Goal: Transaction & Acquisition: Purchase product/service

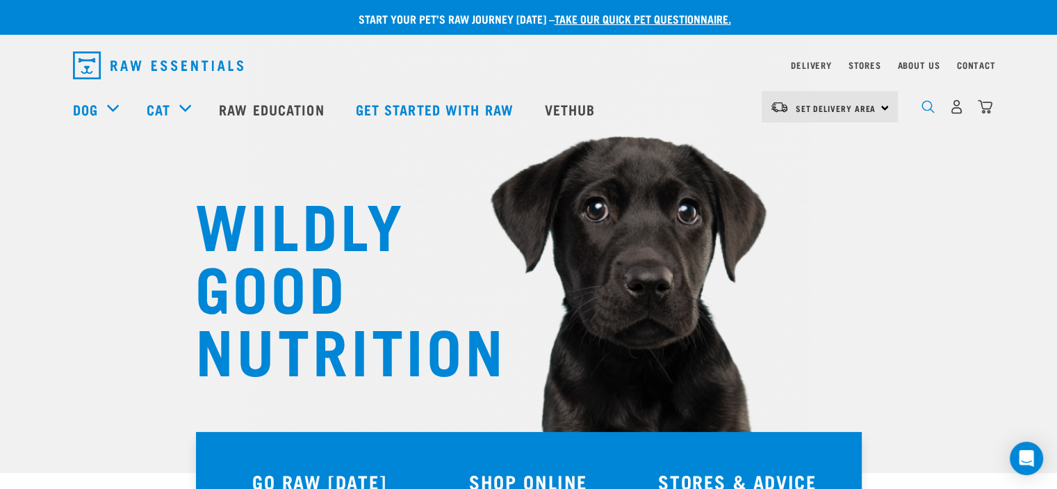
click at [925, 107] on img "dropdown navigation" at bounding box center [928, 106] width 13 height 13
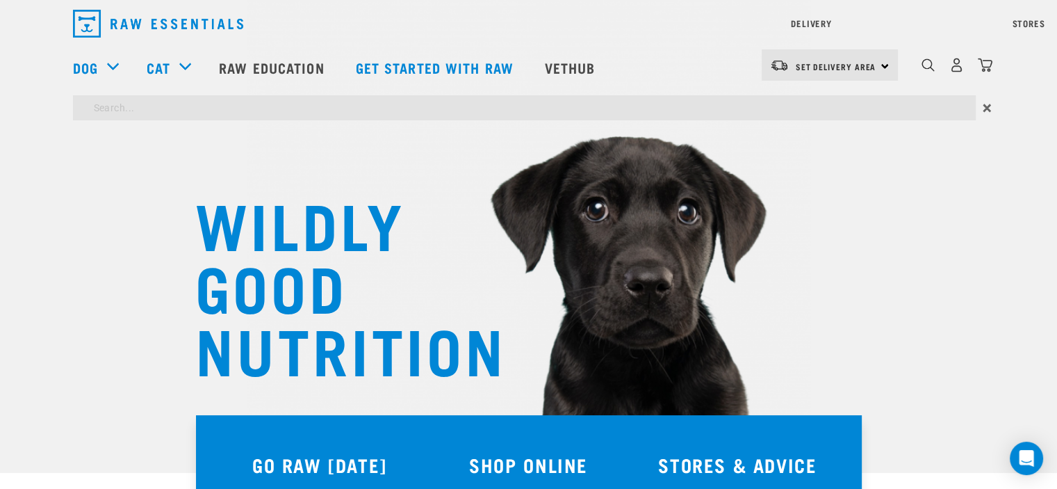
click at [909, 105] on input "search" at bounding box center [524, 107] width 903 height 25
type input "veal fillet"
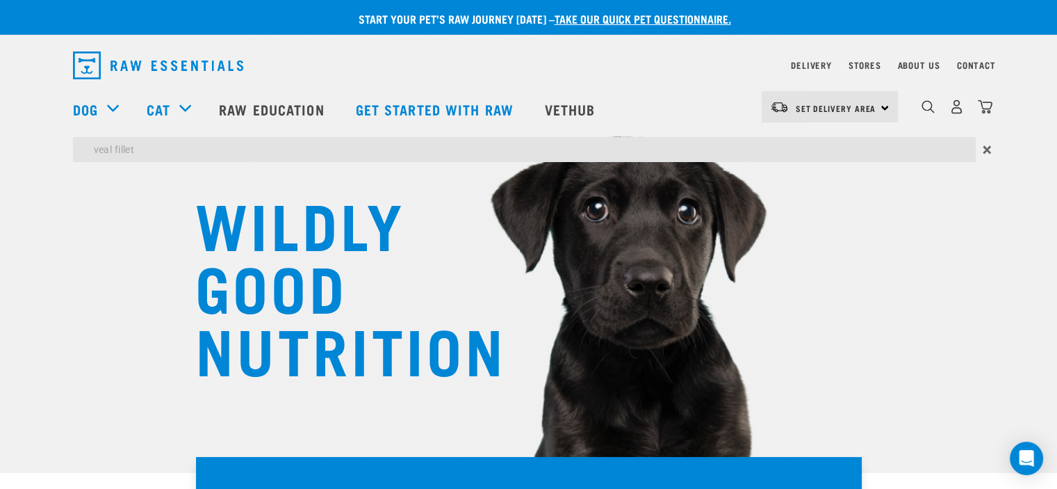
click at [106, 56] on div "Delivery Stores About Us Contact Set Delivery Area" at bounding box center [528, 105] width 1057 height 127
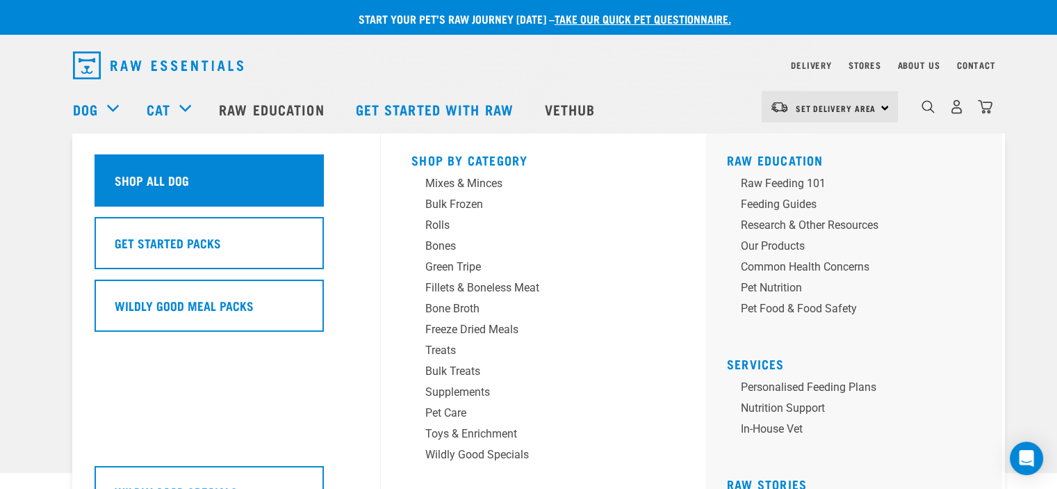
click at [160, 181] on h5 "Shop All Dog" at bounding box center [152, 180] width 74 height 18
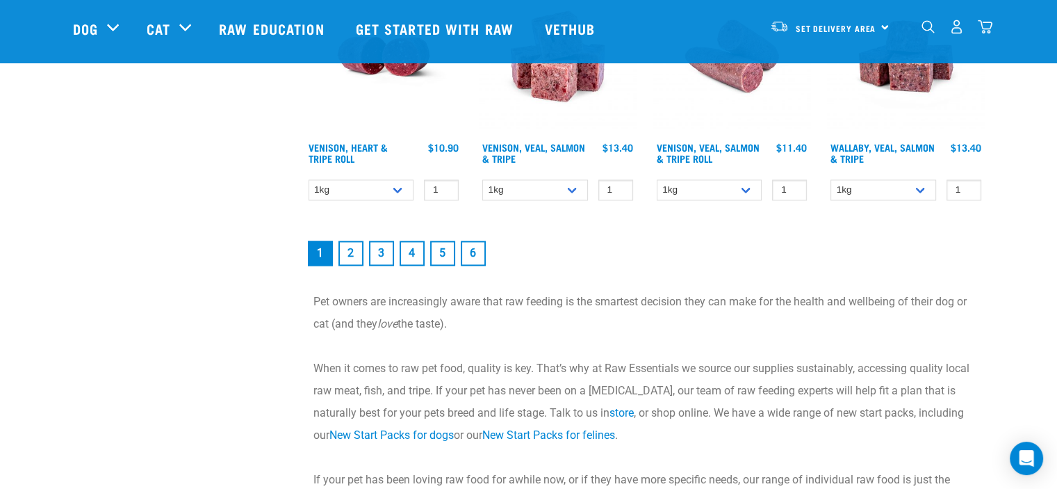
scroll to position [2055, 0]
click at [346, 257] on link "2" at bounding box center [351, 253] width 25 height 25
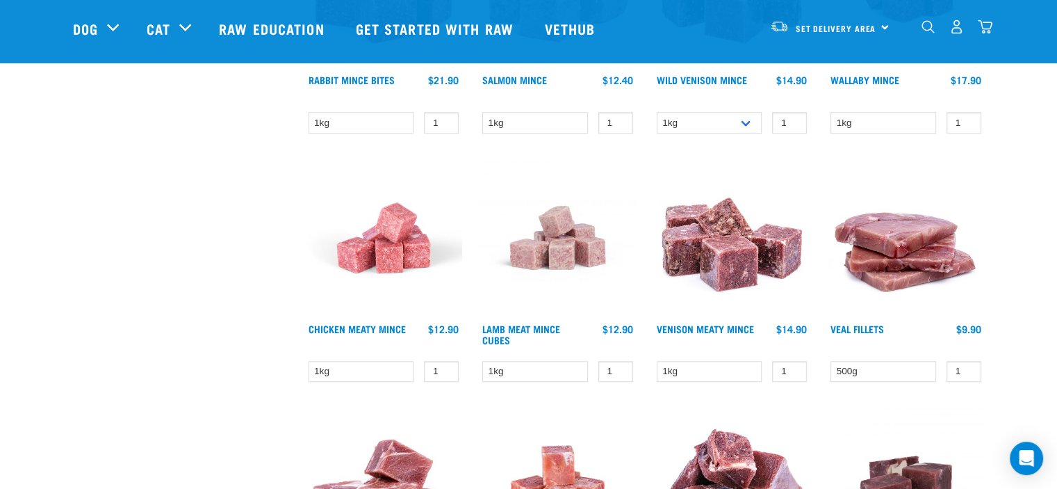
scroll to position [1324, 0]
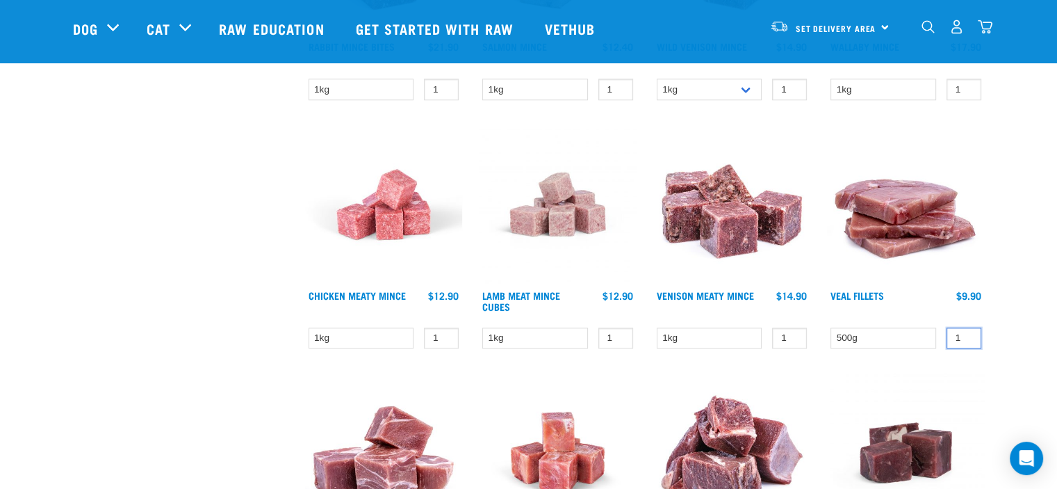
click at [958, 334] on input "1" at bounding box center [964, 338] width 35 height 22
click at [906, 230] on img at bounding box center [906, 204] width 158 height 158
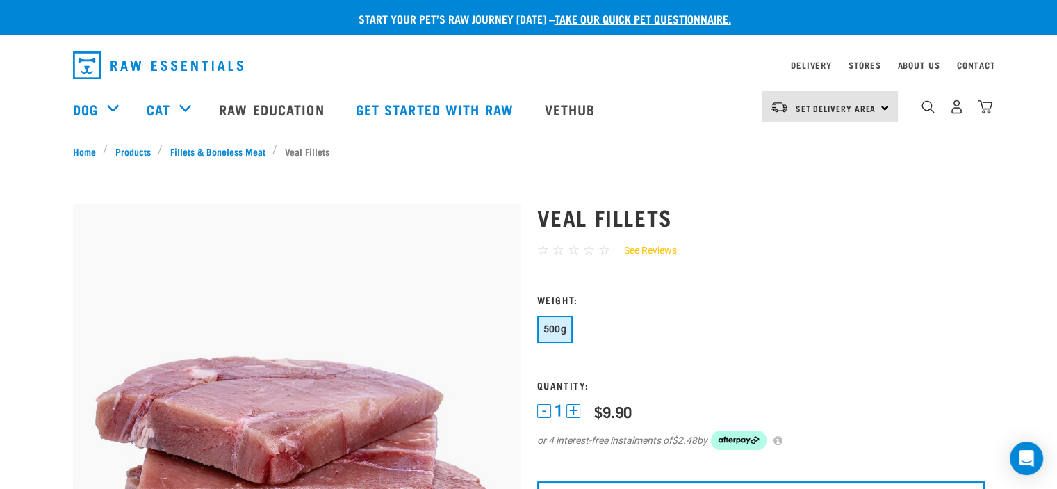
click at [571, 412] on button "+" at bounding box center [574, 411] width 14 height 14
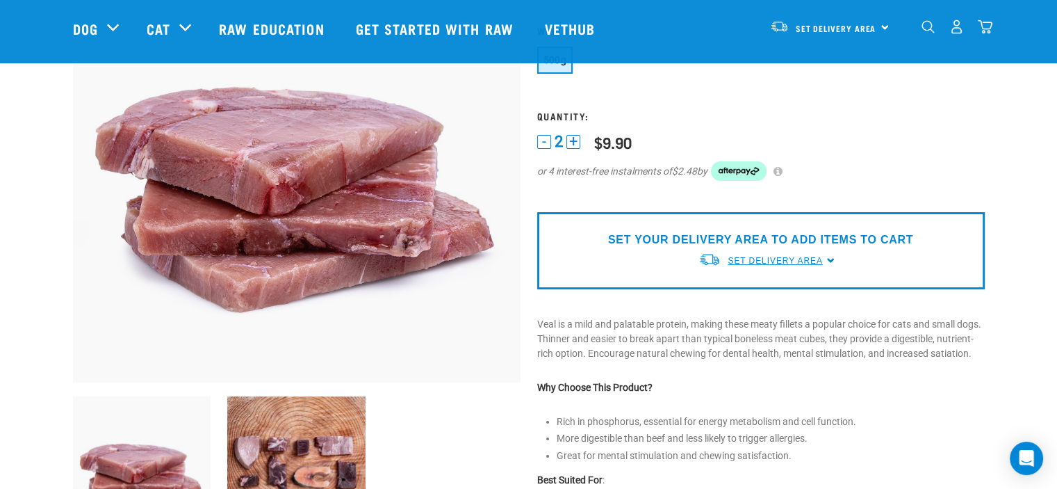
click at [765, 256] on span "Set Delivery Area" at bounding box center [775, 261] width 95 height 10
click at [736, 293] on link "[GEOGRAPHIC_DATA]" at bounding box center [768, 293] width 138 height 23
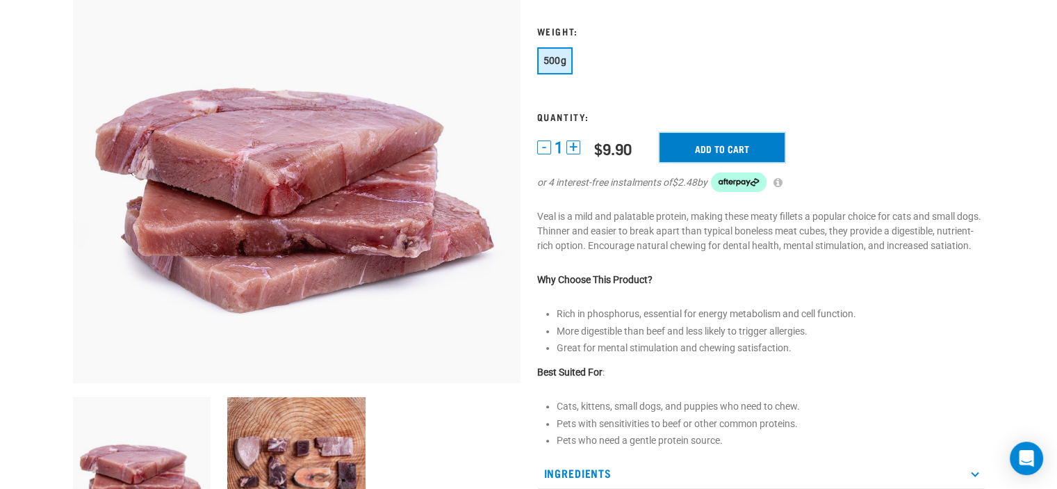
click at [735, 140] on input "Add to cart" at bounding box center [722, 147] width 125 height 29
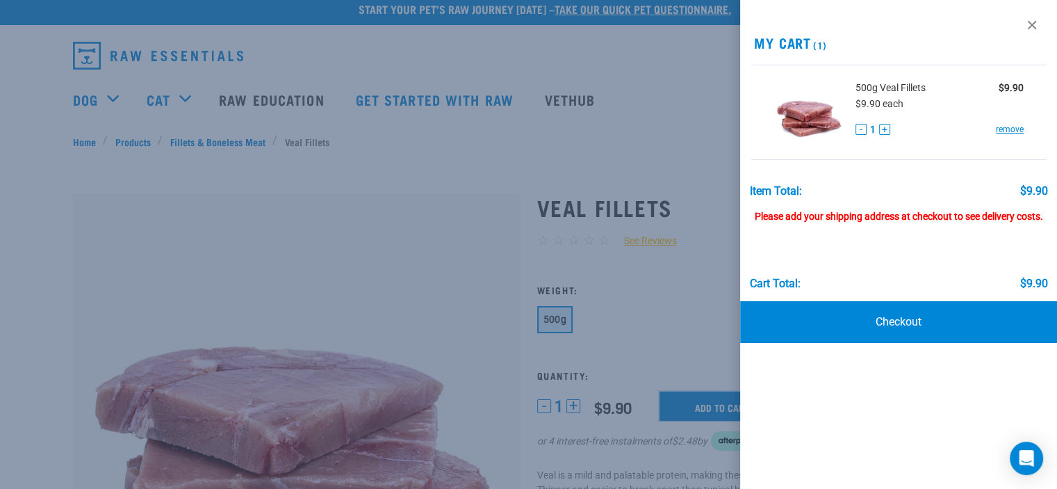
scroll to position [8, 0]
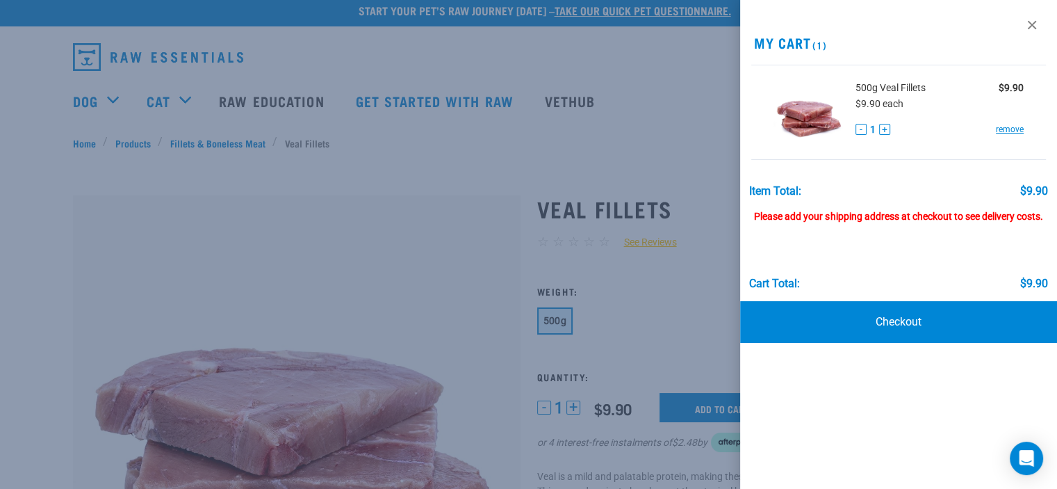
click at [884, 127] on button "+" at bounding box center [884, 129] width 11 height 11
click at [1034, 26] on link at bounding box center [1032, 25] width 22 height 22
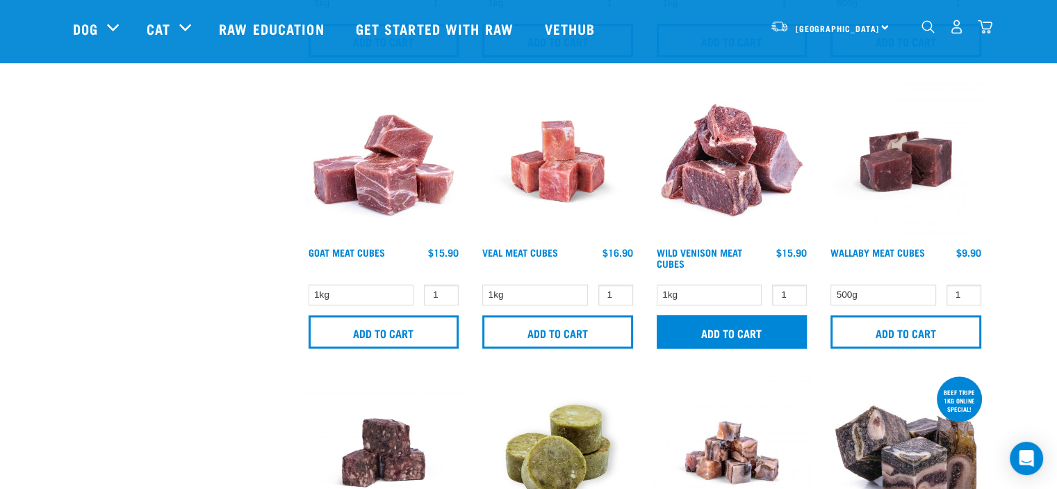
scroll to position [1771, 0]
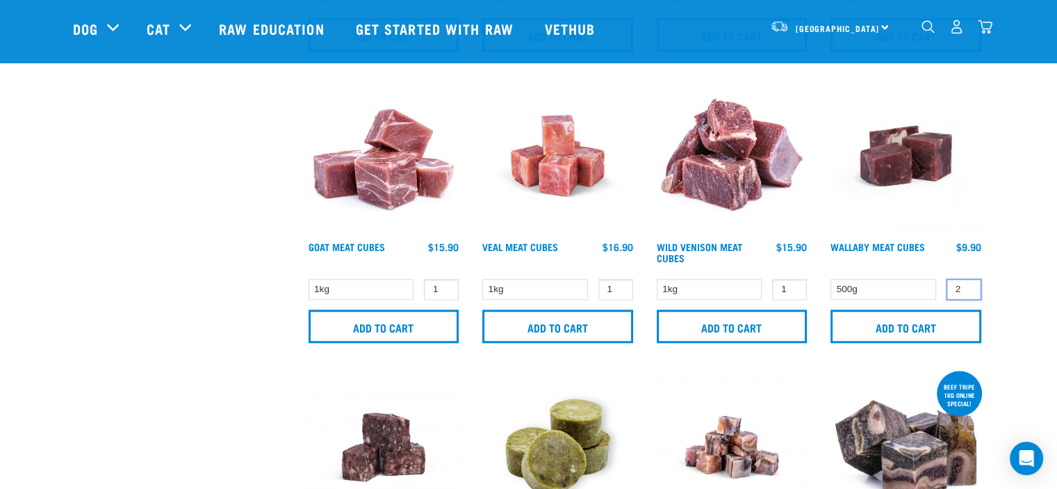
type input "2"
click at [966, 283] on input "2" at bounding box center [964, 290] width 35 height 22
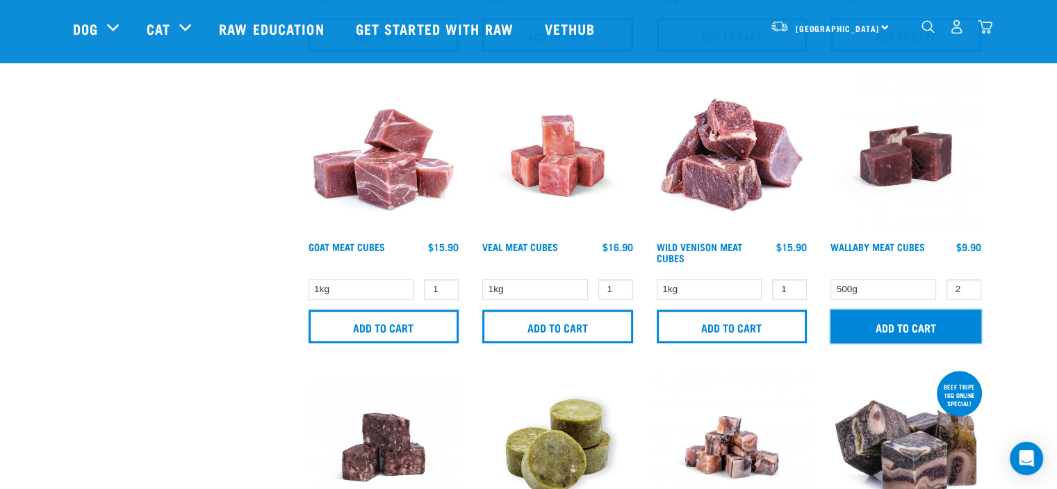
click at [929, 316] on input "Add to cart" at bounding box center [906, 325] width 151 height 33
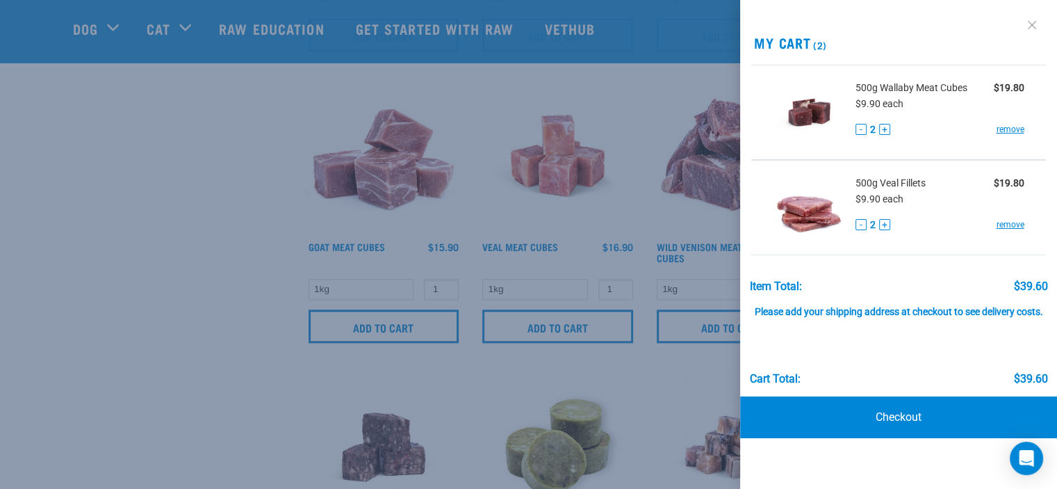
click at [1032, 28] on link at bounding box center [1032, 25] width 22 height 22
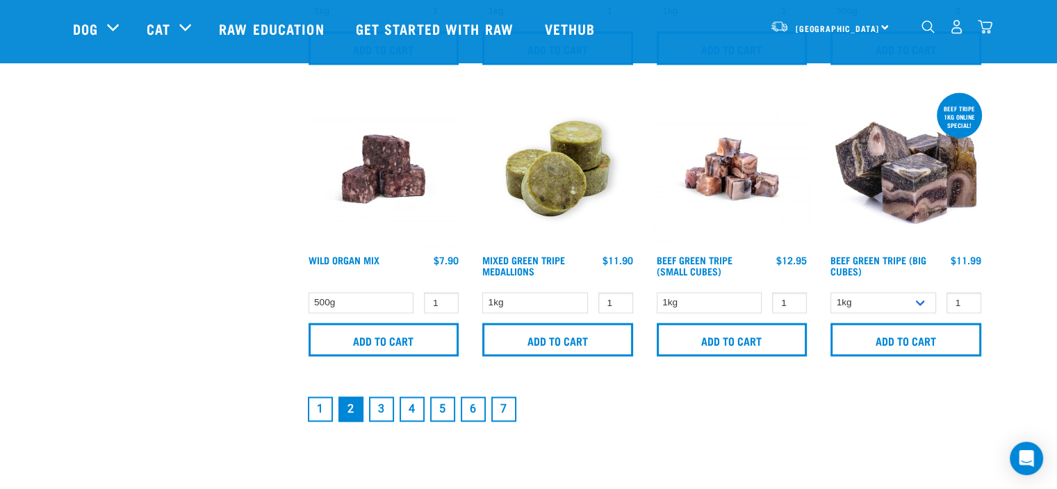
scroll to position [2049, 0]
click at [382, 405] on link "3" at bounding box center [381, 408] width 25 height 25
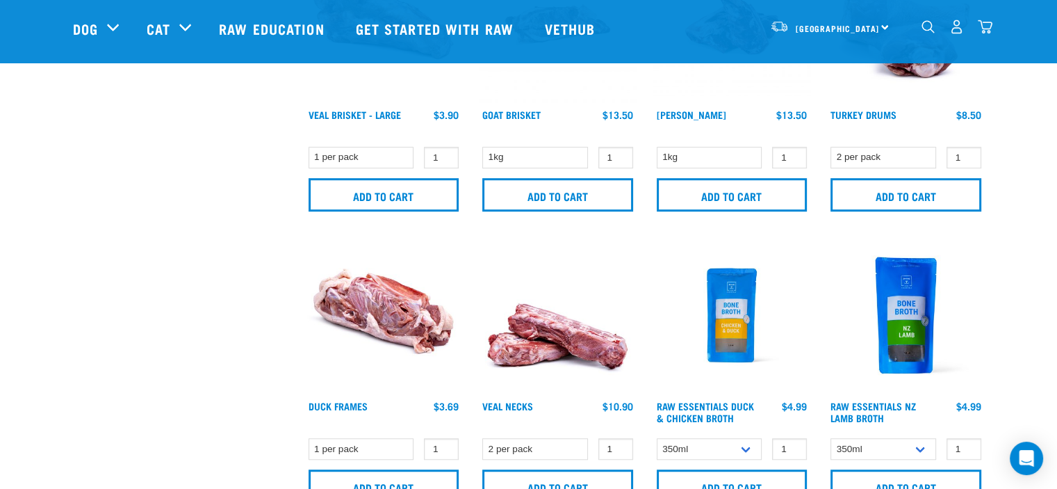
scroll to position [1030, 0]
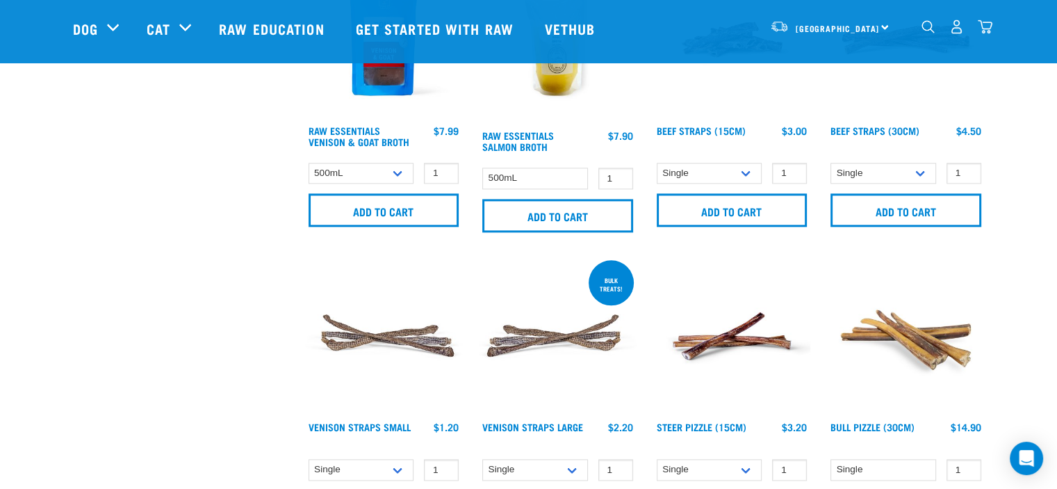
click at [562, 241] on div "Raw Essentials Salmon Broth 1 0 100 Add to cart" at bounding box center [558, 100] width 174 height 297
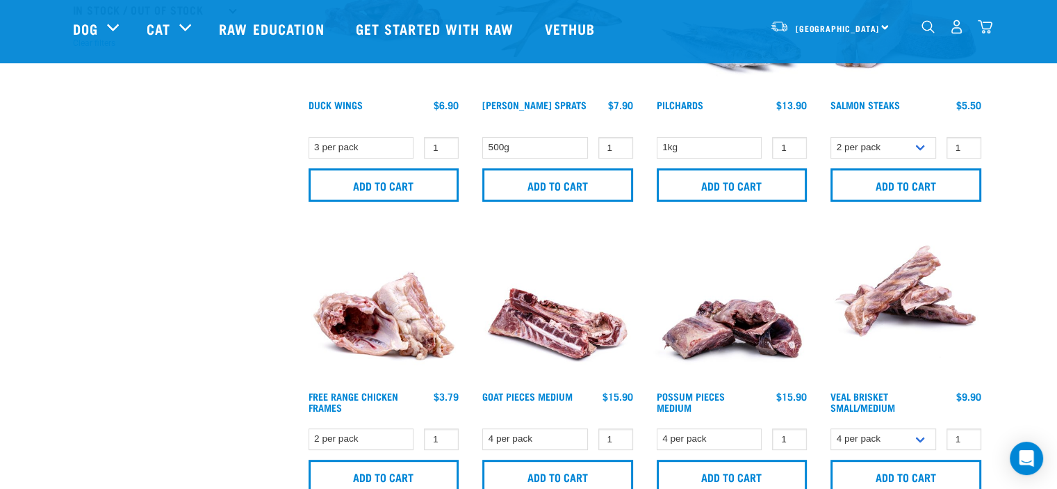
scroll to position [0, 0]
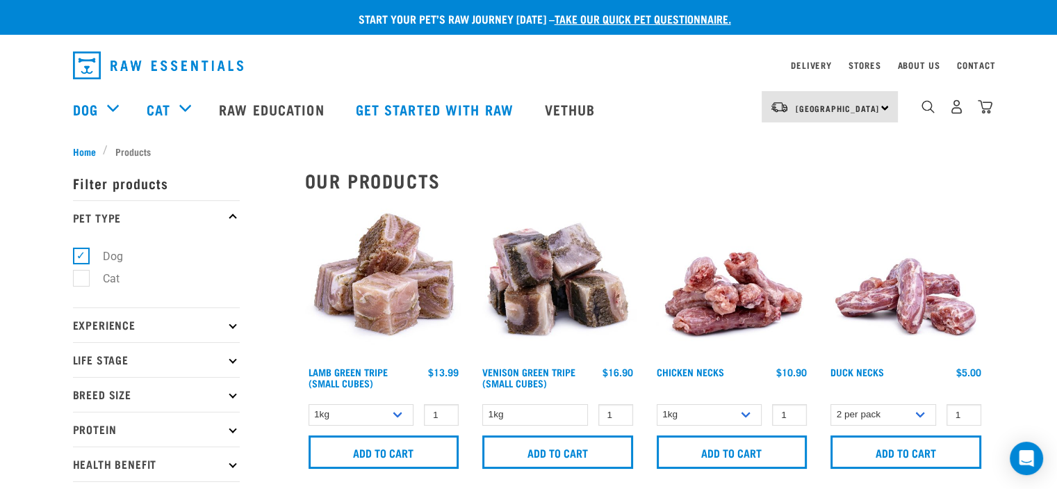
click at [981, 107] on link "dropdown navigation" at bounding box center [985, 110] width 15 height 7
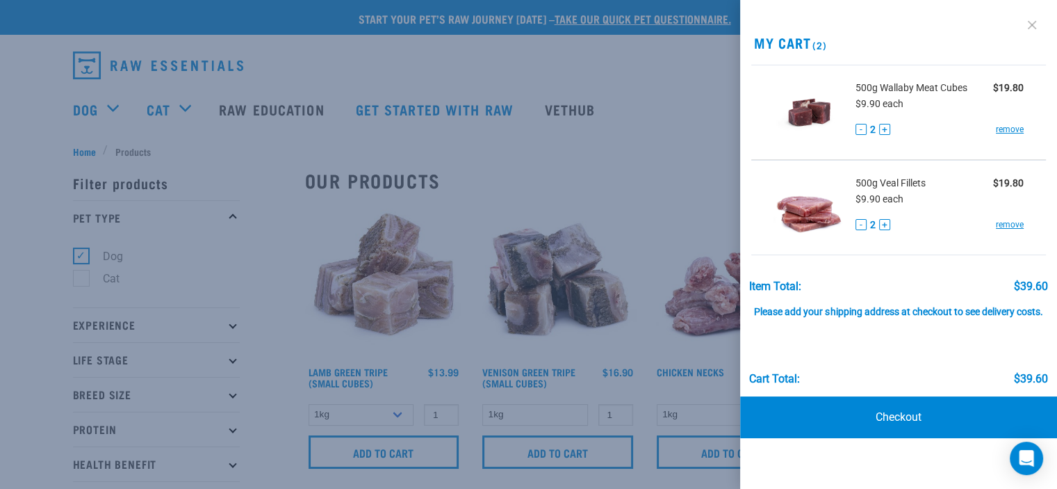
click at [1027, 32] on link at bounding box center [1032, 25] width 22 height 22
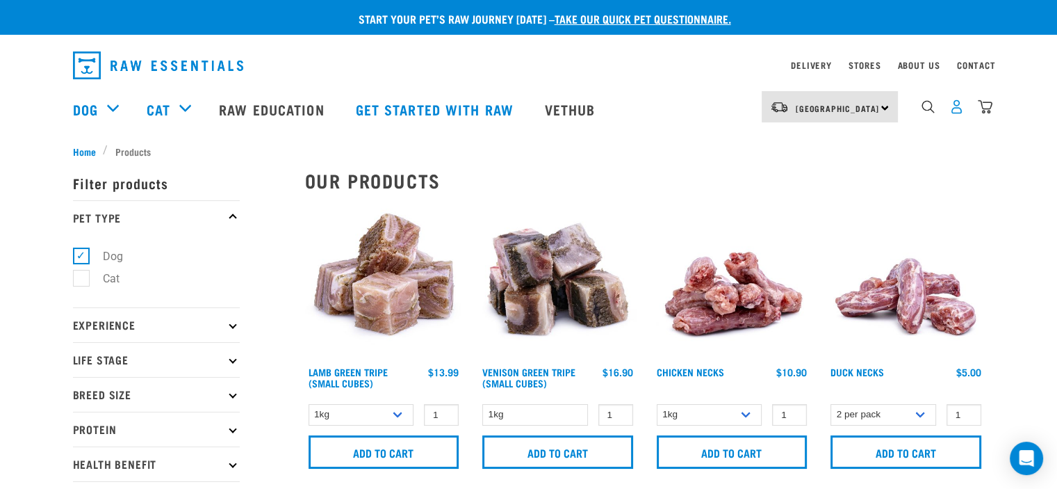
click at [962, 111] on img "dropdown navigation" at bounding box center [957, 106] width 15 height 15
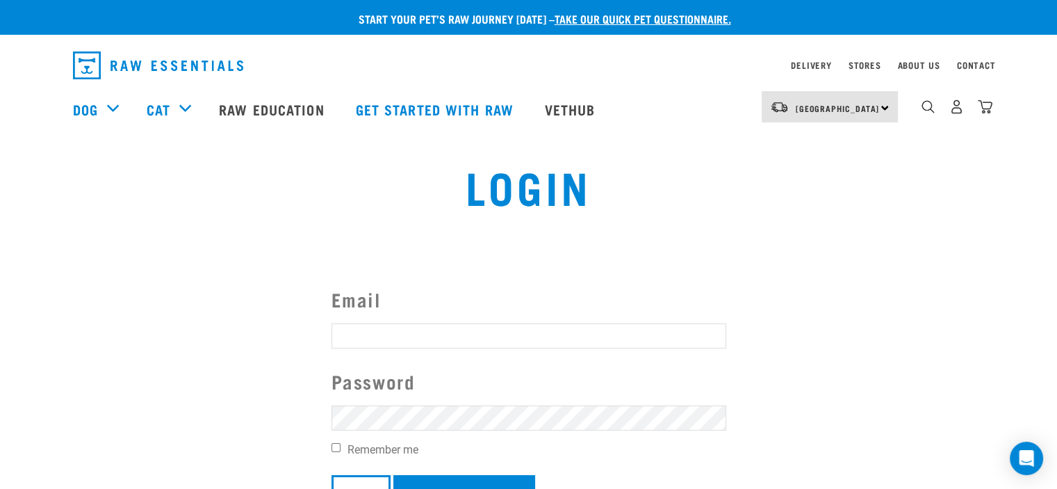
click at [448, 305] on label "Email" at bounding box center [529, 299] width 395 height 29
click at [448, 323] on input "Email" at bounding box center [529, 335] width 395 height 25
click at [394, 340] on input "Email" at bounding box center [529, 335] width 395 height 25
type input "cookie615@hotmail.com"
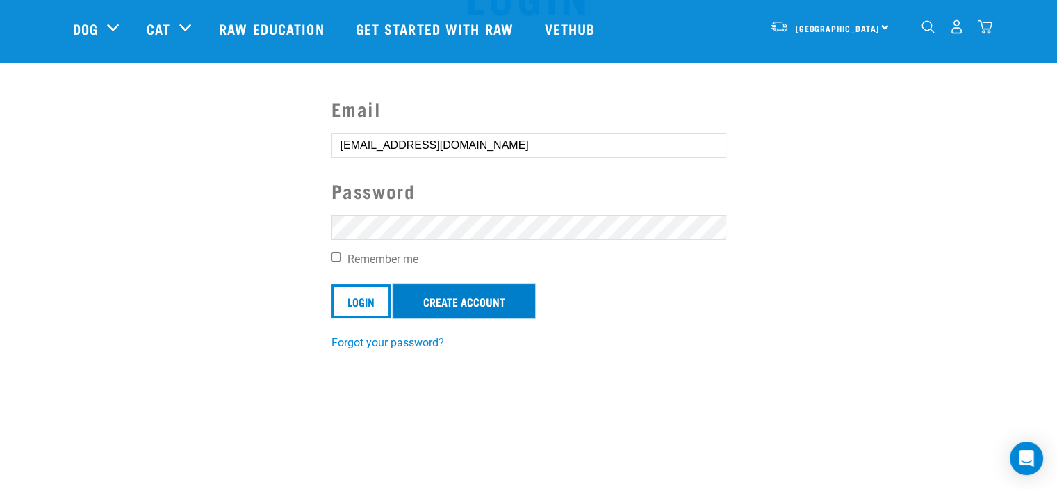
click at [439, 300] on link "Create Account" at bounding box center [464, 300] width 142 height 33
click at [359, 300] on input "Login" at bounding box center [361, 300] width 59 height 33
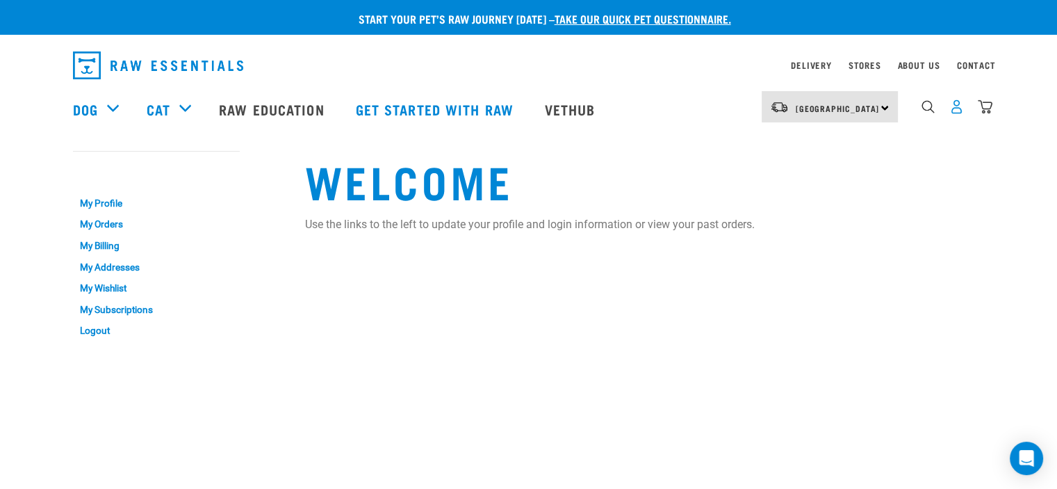
click at [959, 114] on img "dropdown navigation" at bounding box center [957, 106] width 15 height 15
click at [100, 206] on link "My Profile" at bounding box center [156, 204] width 167 height 22
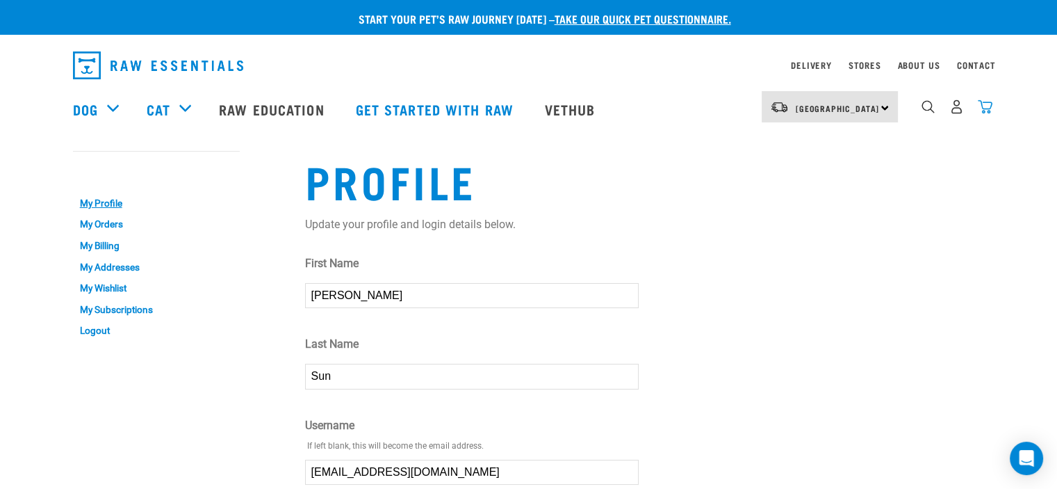
click at [988, 109] on img "dropdown navigation" at bounding box center [985, 106] width 15 height 15
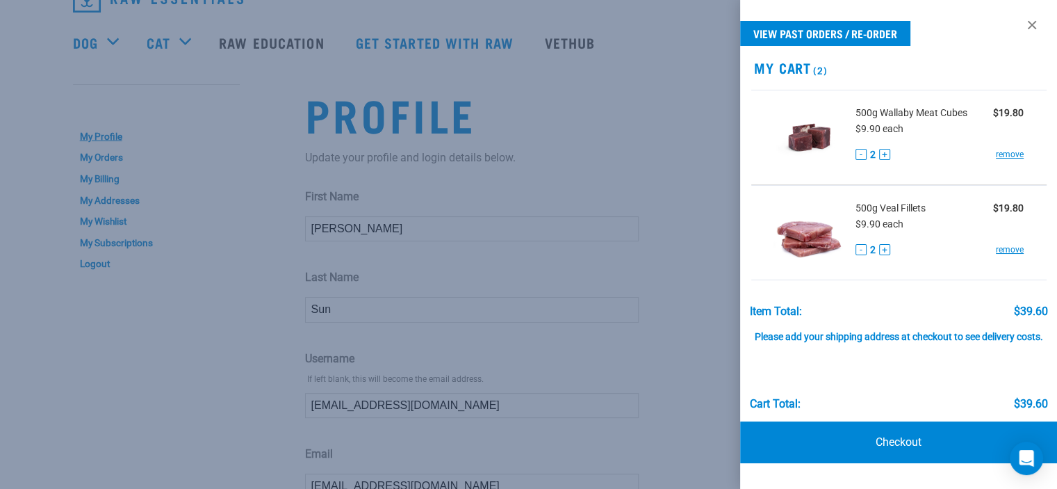
scroll to position [70, 0]
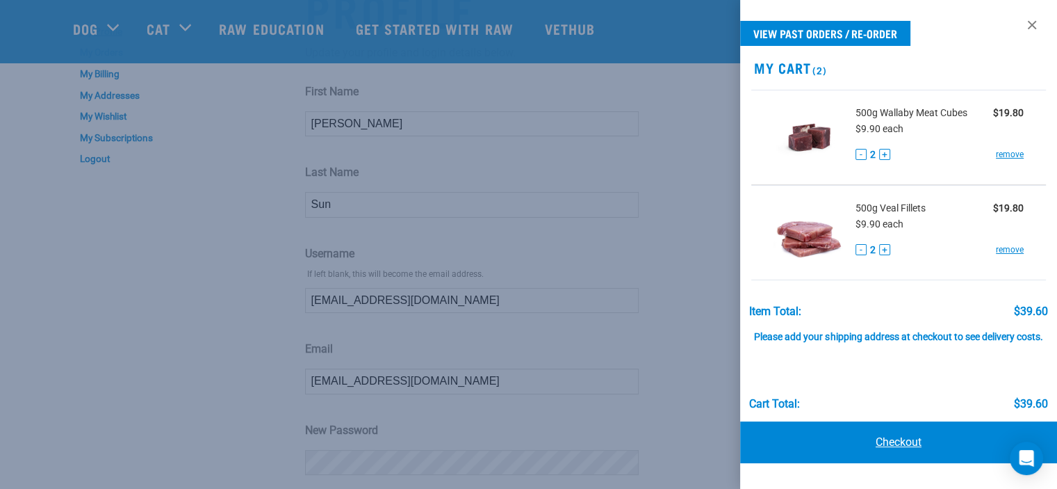
click at [922, 447] on link "Checkout" at bounding box center [898, 442] width 317 height 42
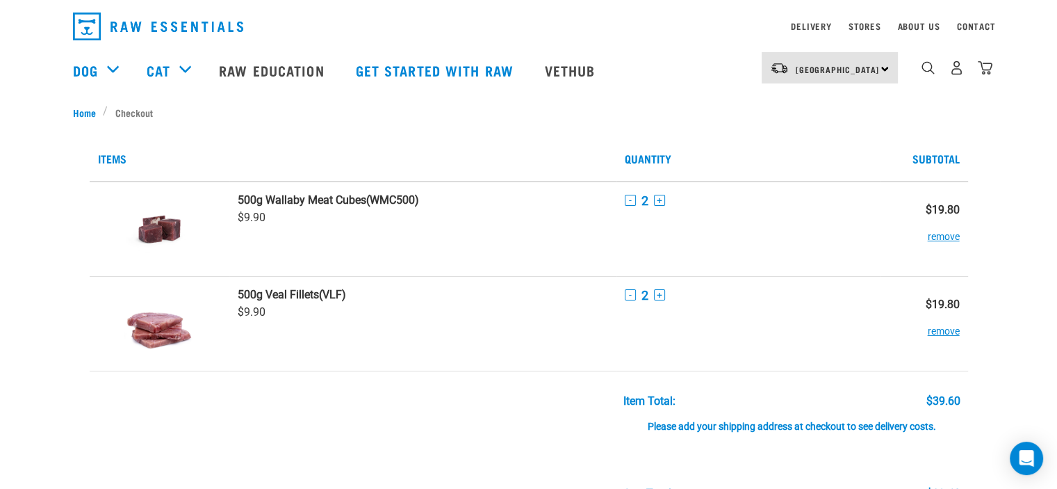
scroll to position [32, 0]
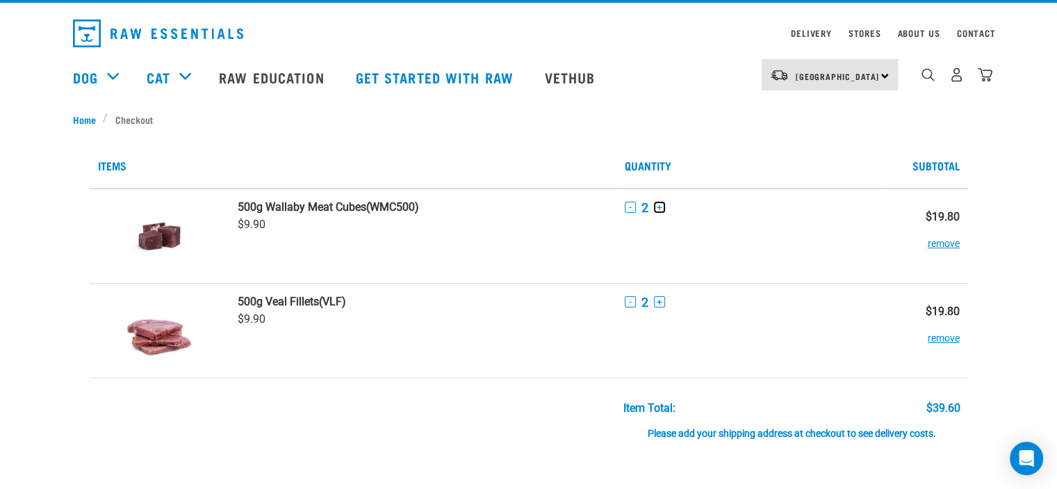
click at [658, 207] on button "+" at bounding box center [659, 207] width 11 height 11
click at [656, 301] on button "+" at bounding box center [659, 301] width 11 height 11
click at [629, 297] on button "-" at bounding box center [630, 301] width 11 height 11
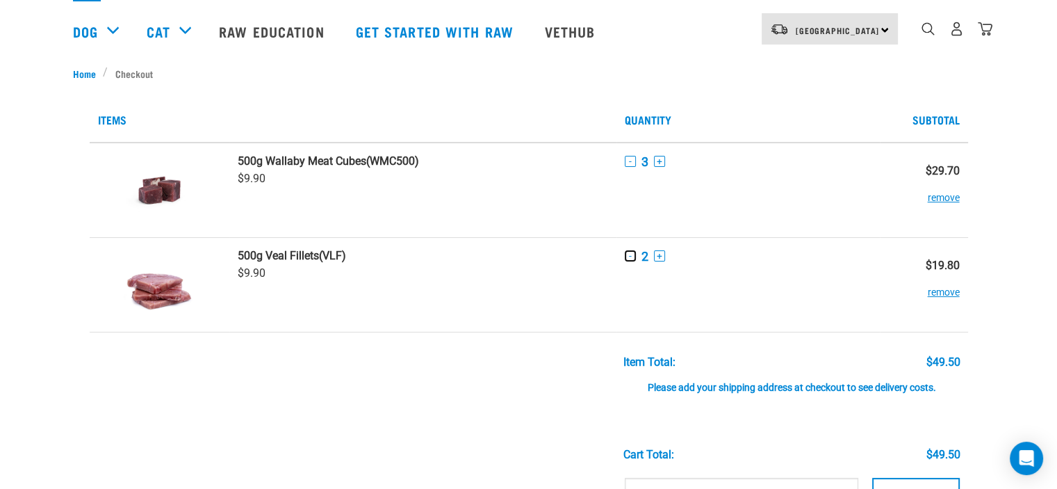
scroll to position [25, 0]
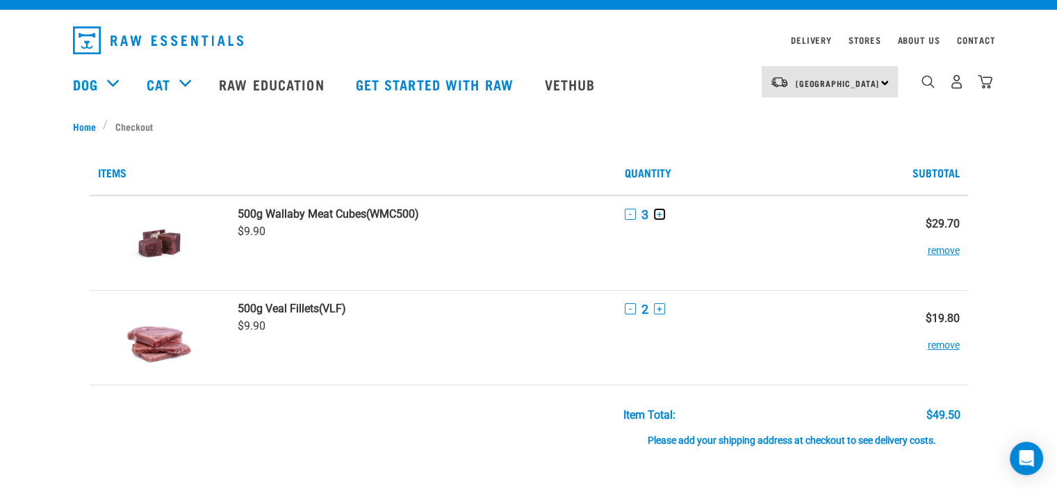
click at [658, 211] on button "+" at bounding box center [659, 214] width 11 height 11
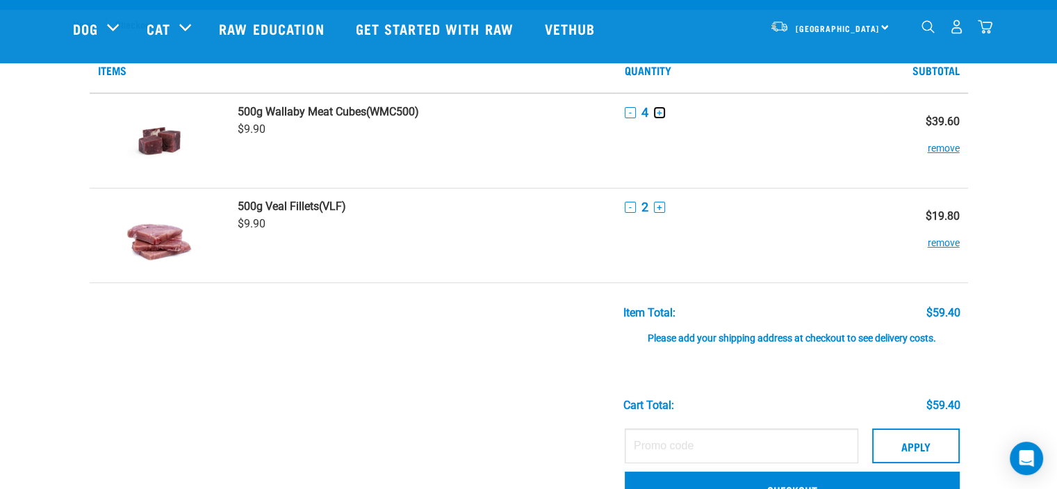
scroll to position [57, 0]
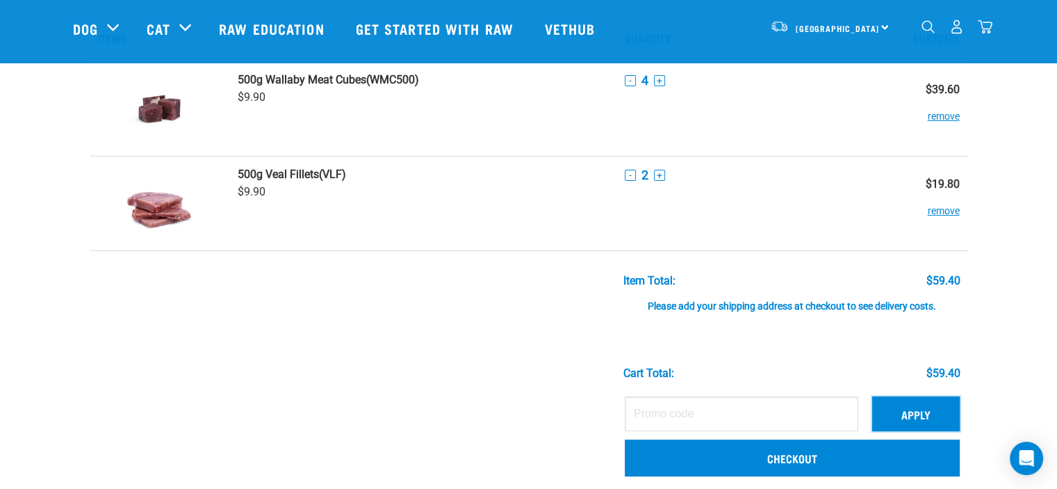
click at [917, 414] on button "Apply" at bounding box center [916, 413] width 88 height 35
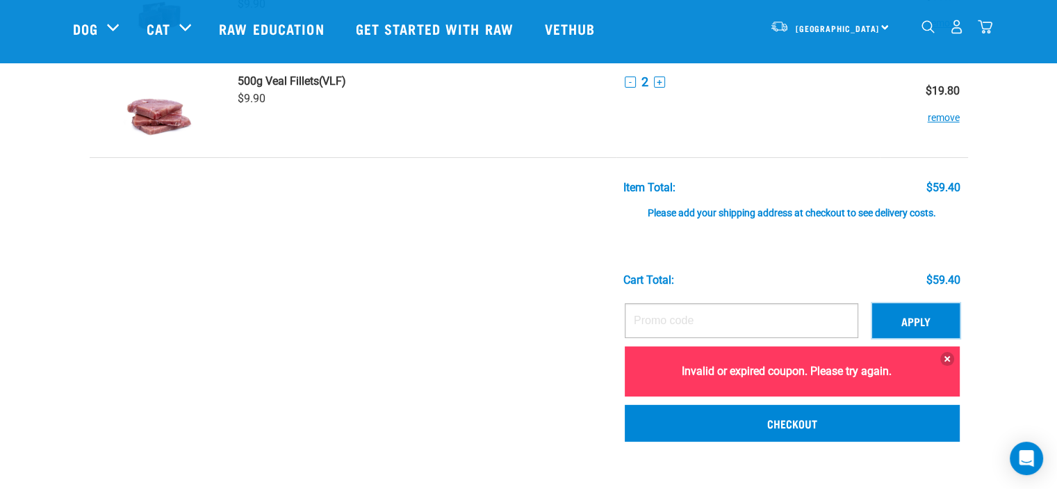
scroll to position [152, 0]
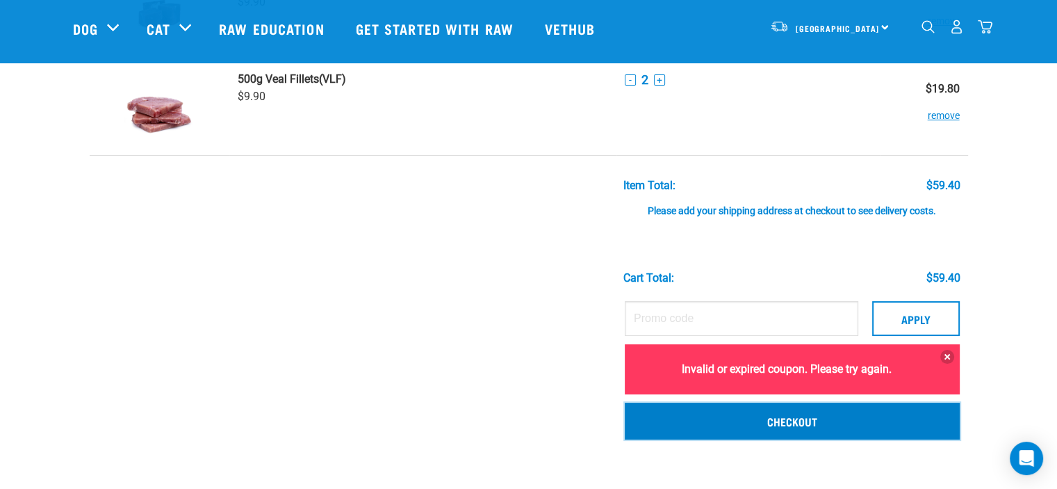
click at [806, 416] on link "Checkout" at bounding box center [792, 421] width 335 height 36
click at [802, 421] on link "Checkout" at bounding box center [792, 421] width 335 height 36
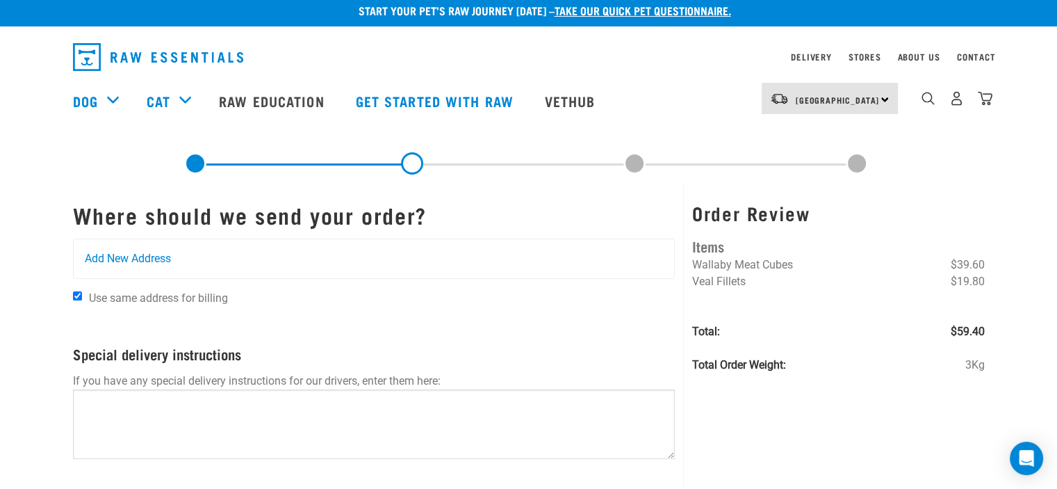
scroll to position [8, 0]
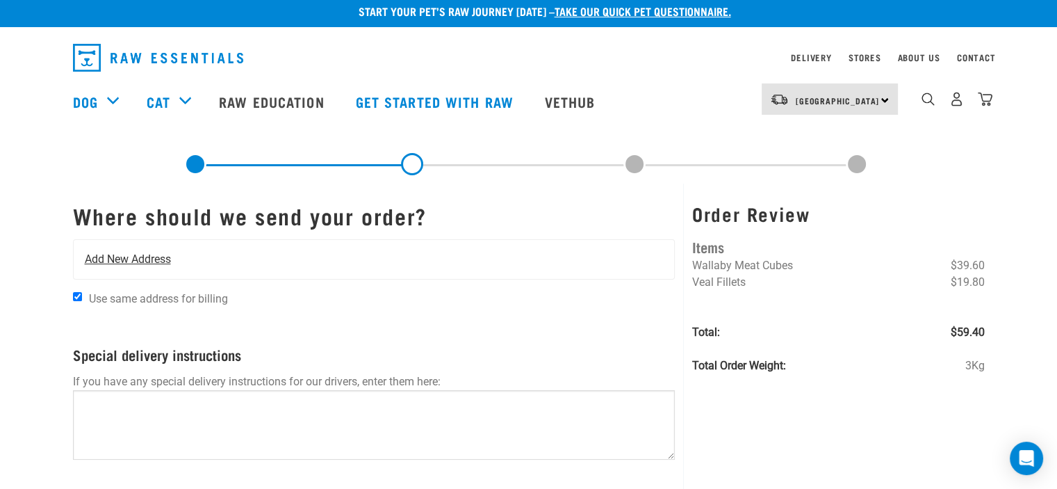
click at [154, 254] on span "Add New Address" at bounding box center [128, 259] width 86 height 17
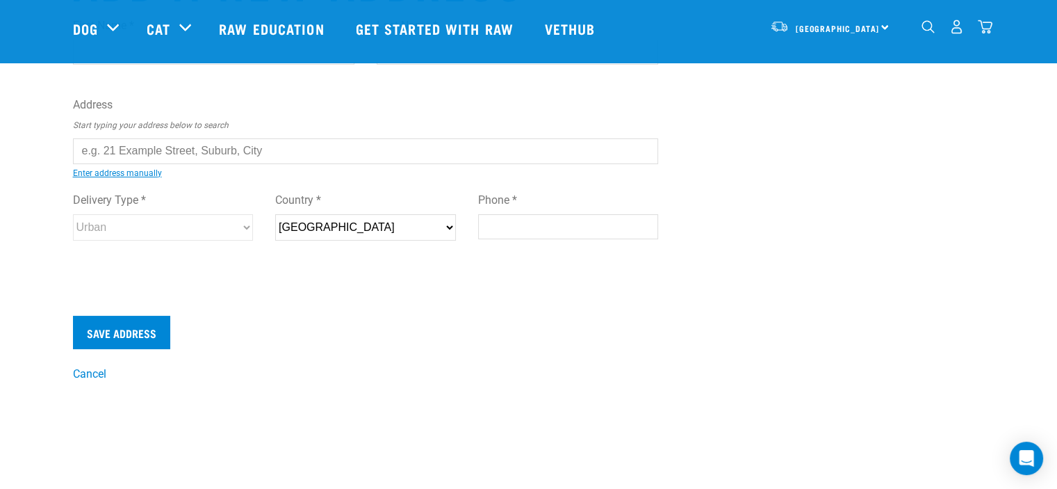
scroll to position [51, 0]
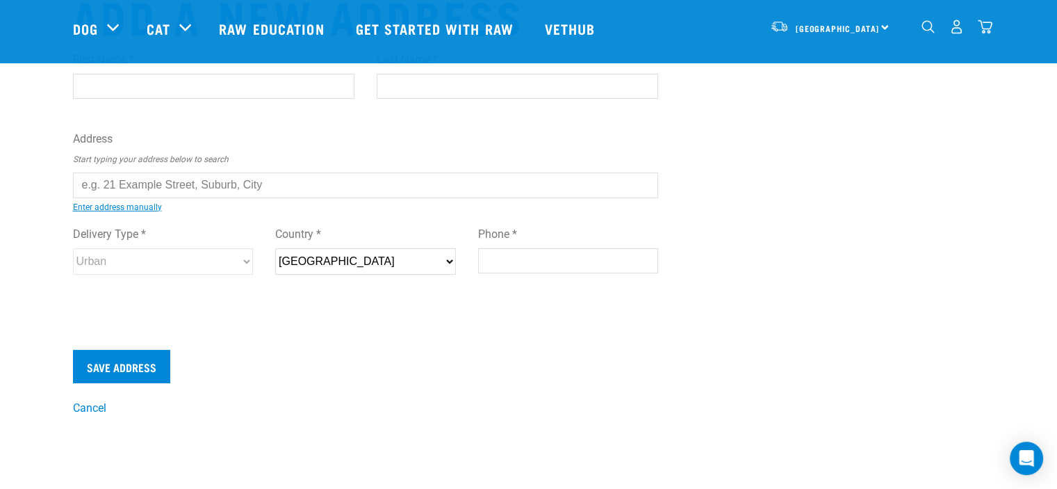
click at [142, 188] on input "text" at bounding box center [366, 184] width 586 height 25
click at [88, 195] on ul "15 Lucca Cre scent, Flat Bush, Auckland 2019 15 Lucca Cre scent, Rolleston 7615…" at bounding box center [88, 195] width 0 height 0
type input "15 Lucca Crescent, Flat Bush, Auckland 2019"
type input "[STREET_ADDRESS]"
type input "Flat Bush"
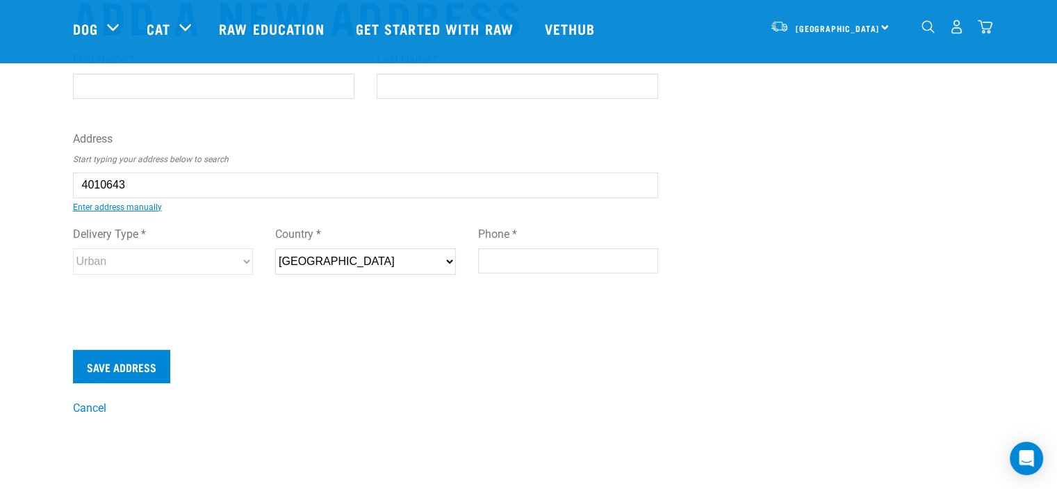
type input "Auckland"
select select "AUK"
type input "2019"
select select "Urban"
type input "15 Lucca Crescent, Flat Bush, Auckland 2019"
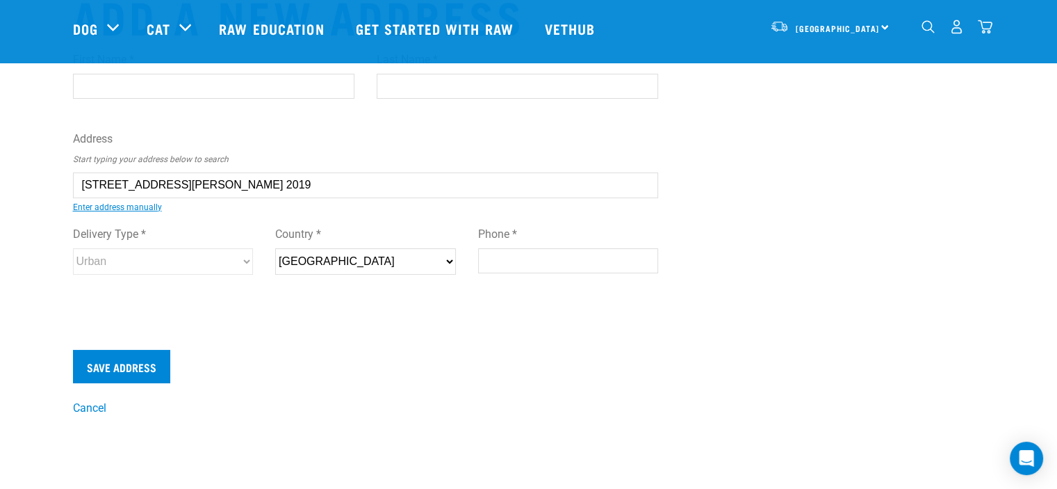
click at [505, 260] on input "Phone *" at bounding box center [568, 260] width 181 height 25
type input "0210436449"
type input "Jing"
type input "Sun"
click at [136, 364] on input "Save Address" at bounding box center [121, 366] width 97 height 33
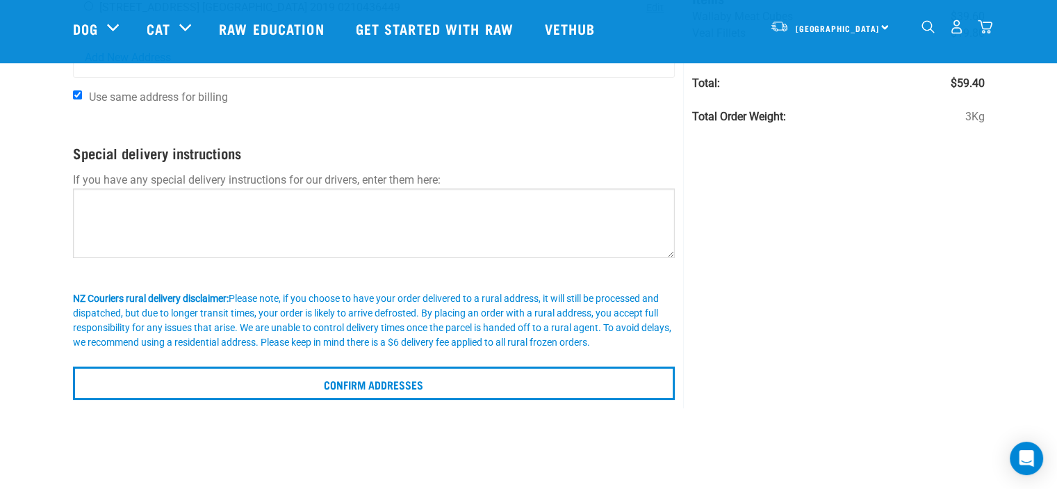
scroll to position [167, 0]
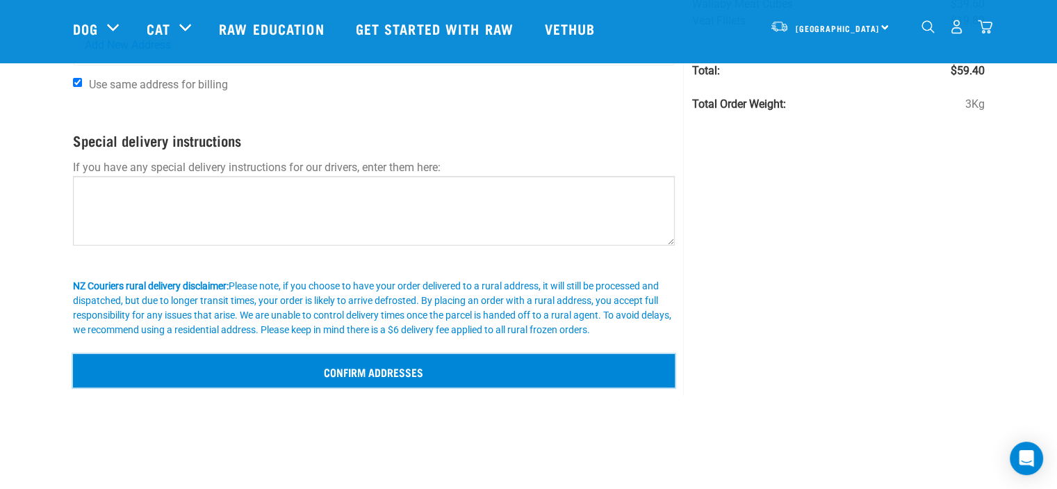
click at [360, 372] on input "Confirm addresses" at bounding box center [374, 370] width 603 height 33
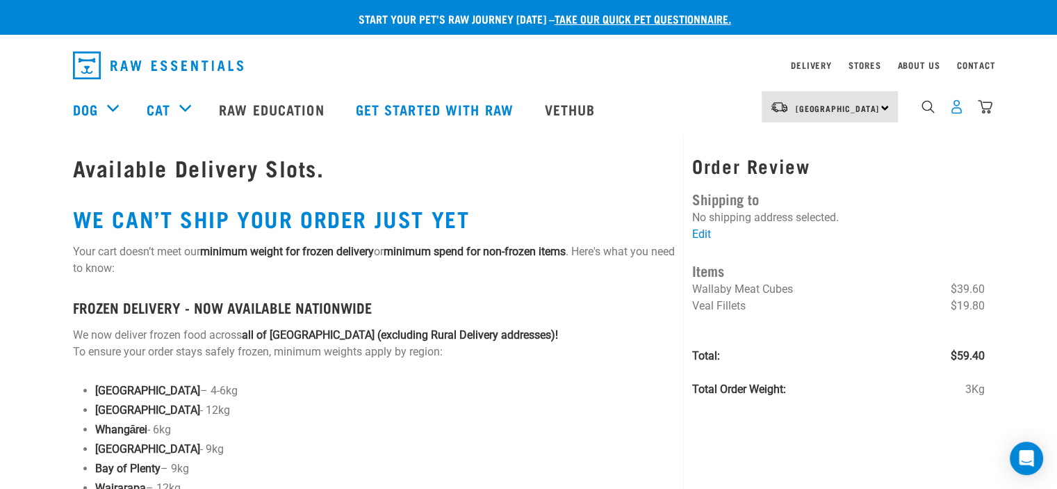
click at [957, 114] on img "dropdown navigation" at bounding box center [957, 106] width 15 height 15
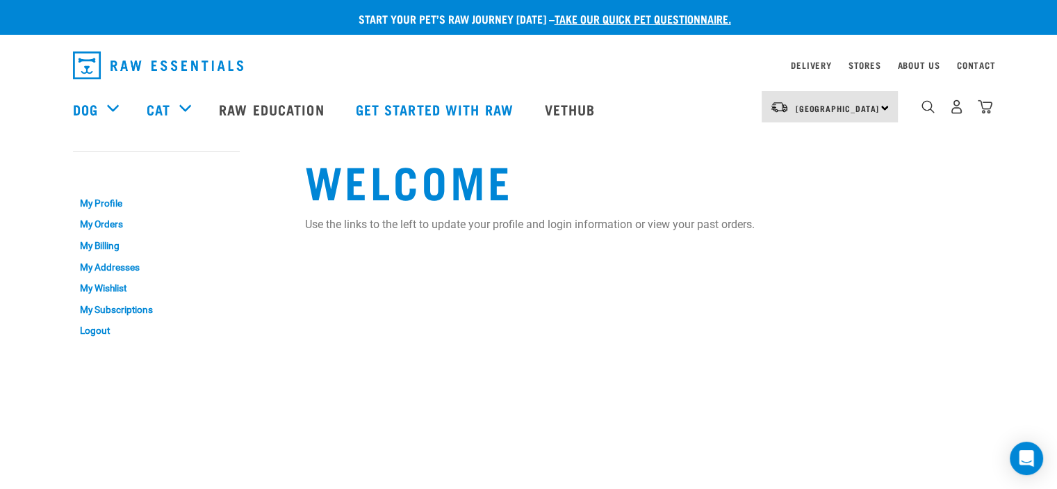
click at [922, 113] on img "dropdown navigation" at bounding box center [928, 106] width 13 height 13
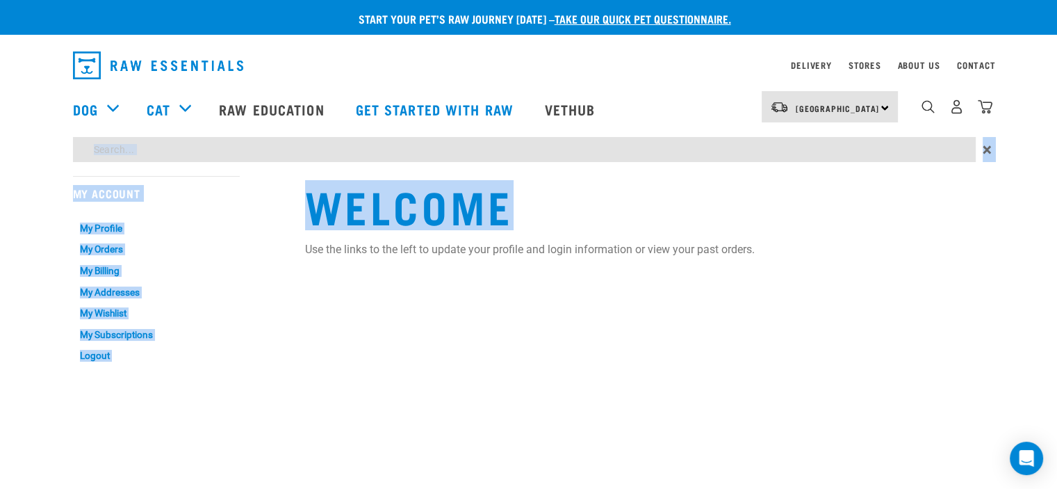
click at [903, 158] on div "Start your pet’s raw journey today – take our quick pet questionnaire. Delivery…" at bounding box center [528, 186] width 1057 height 373
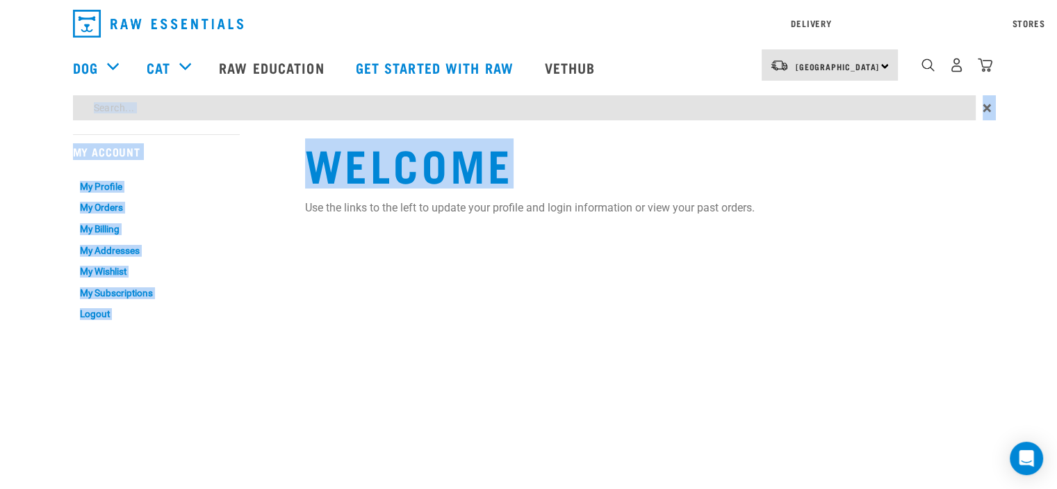
click at [903, 158] on div "Start your pet’s raw journey today – take our quick pet questionnaire. Delivery…" at bounding box center [528, 166] width 1057 height 332
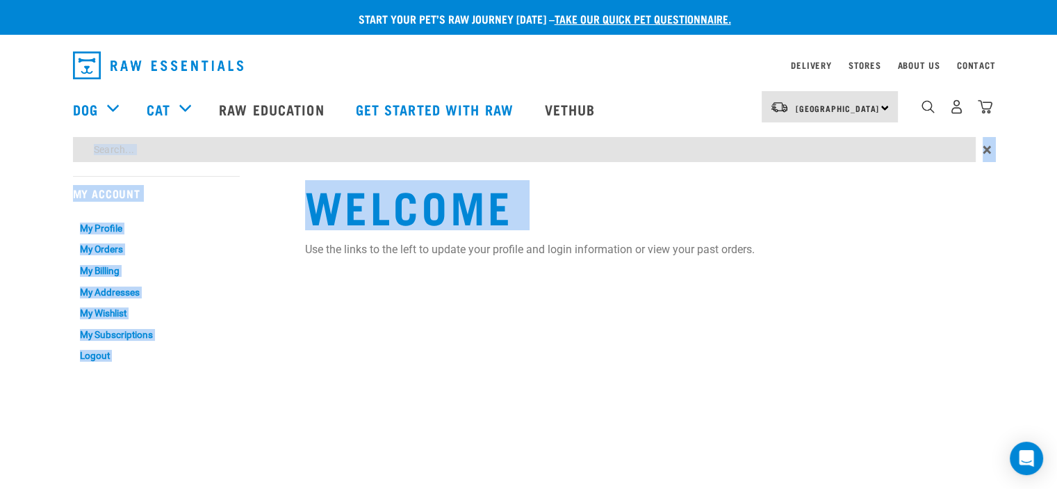
click at [903, 158] on div "Start your pet’s raw journey today – take our quick pet questionnaire. Delivery…" at bounding box center [528, 186] width 1057 height 373
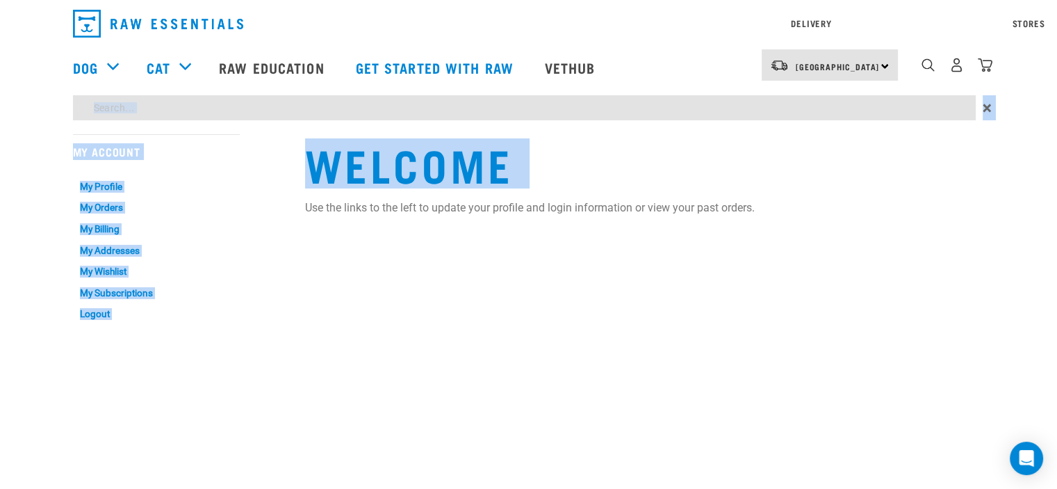
click at [903, 155] on div "Start your pet’s raw journey today – take our quick pet questionnaire. Delivery…" at bounding box center [528, 166] width 1057 height 332
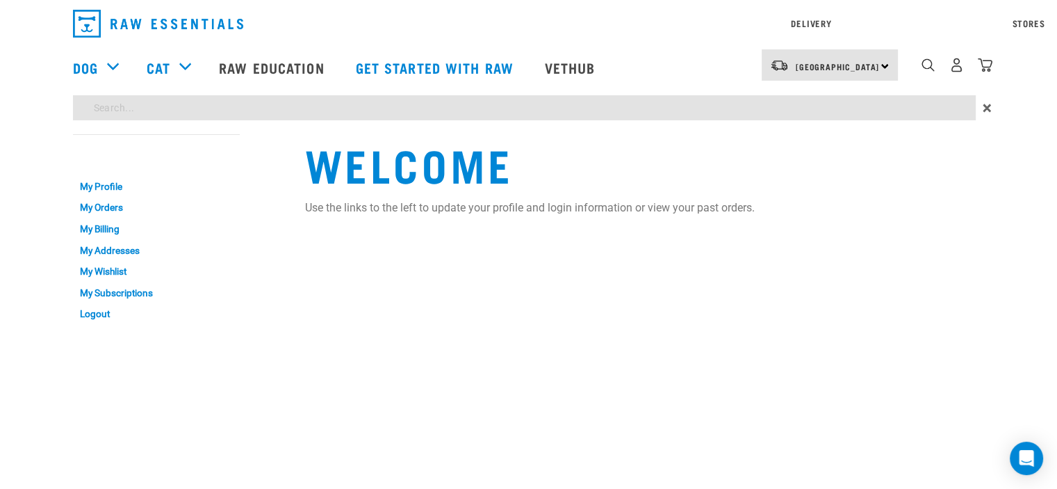
click at [852, 108] on input "search" at bounding box center [524, 107] width 903 height 25
type input "venison"
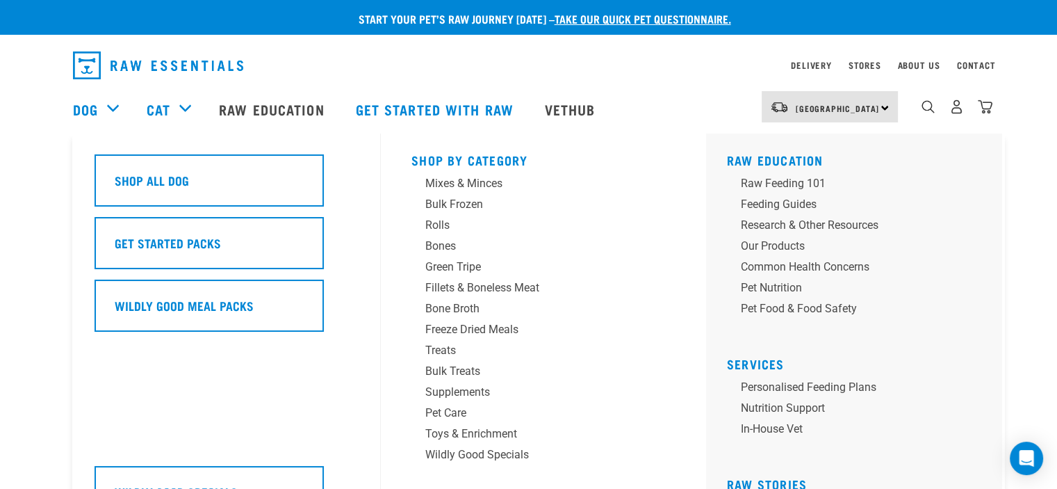
click at [128, 138] on div "Shop All Dog Get Started Packs Wildly Good Meal Packs Wildly Good Specials" at bounding box center [233, 334] width 295 height 403
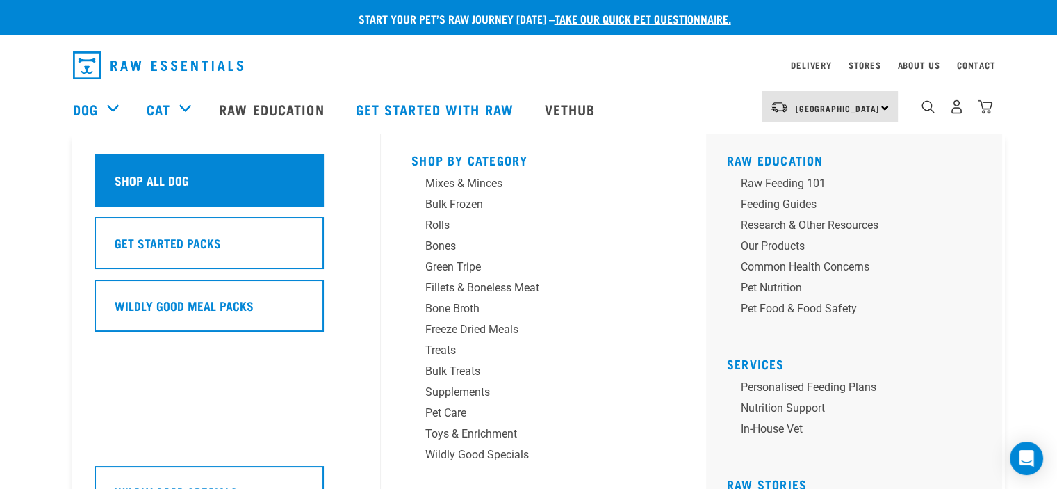
click at [131, 181] on h5 "Shop All Dog" at bounding box center [152, 180] width 74 height 18
click at [158, 181] on h5 "Shop All Dog" at bounding box center [152, 180] width 74 height 18
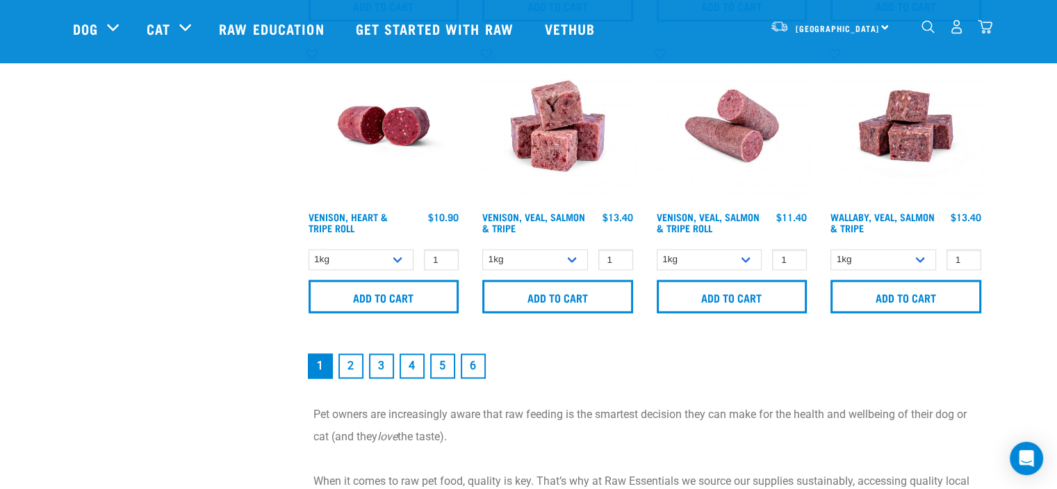
scroll to position [2099, 0]
click at [352, 364] on link "2" at bounding box center [351, 364] width 25 height 25
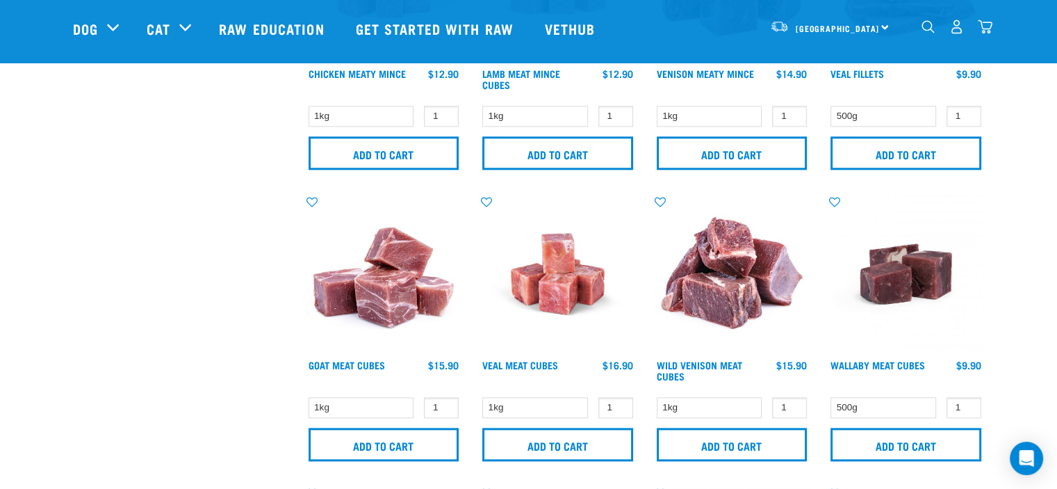
scroll to position [1668, 0]
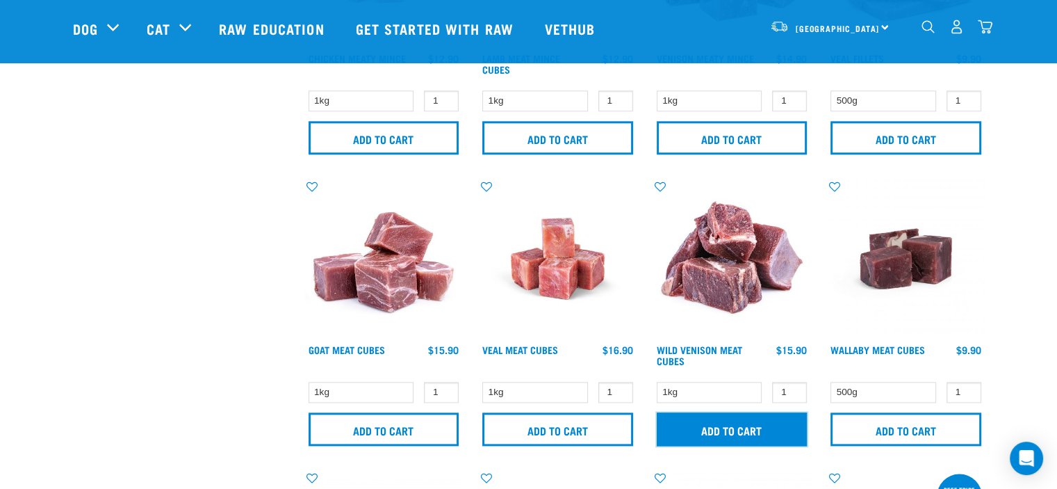
click at [741, 423] on input "Add to cart" at bounding box center [732, 428] width 151 height 33
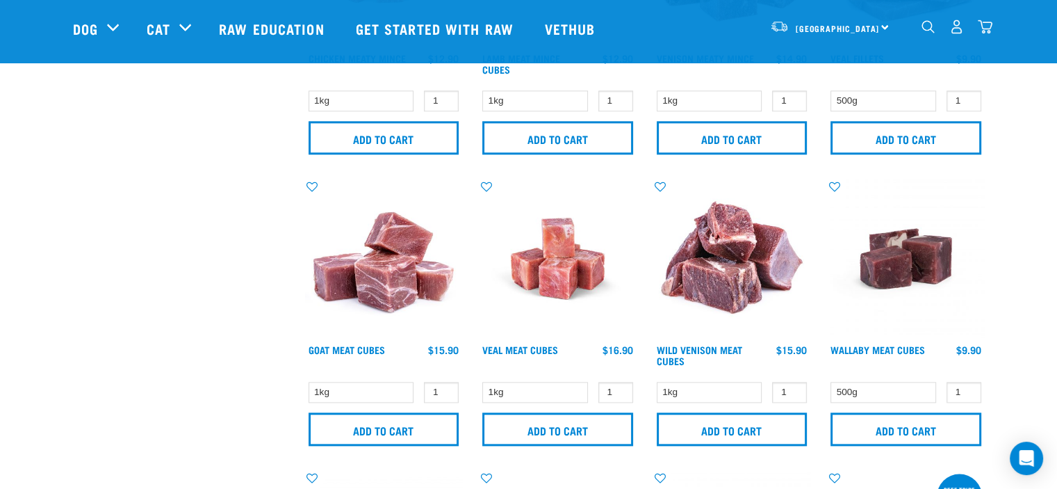
click at [988, 26] on img "dropdown navigation" at bounding box center [985, 26] width 15 height 15
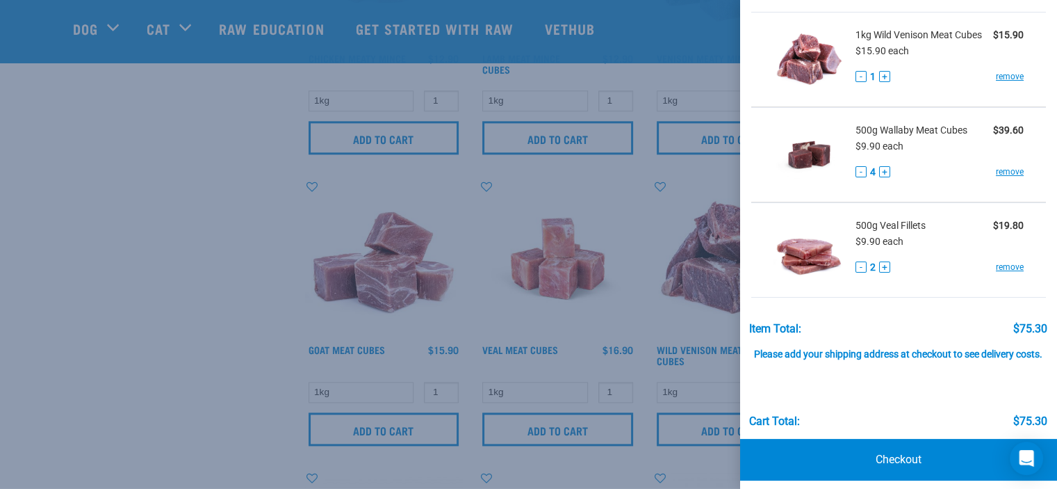
scroll to position [88, 0]
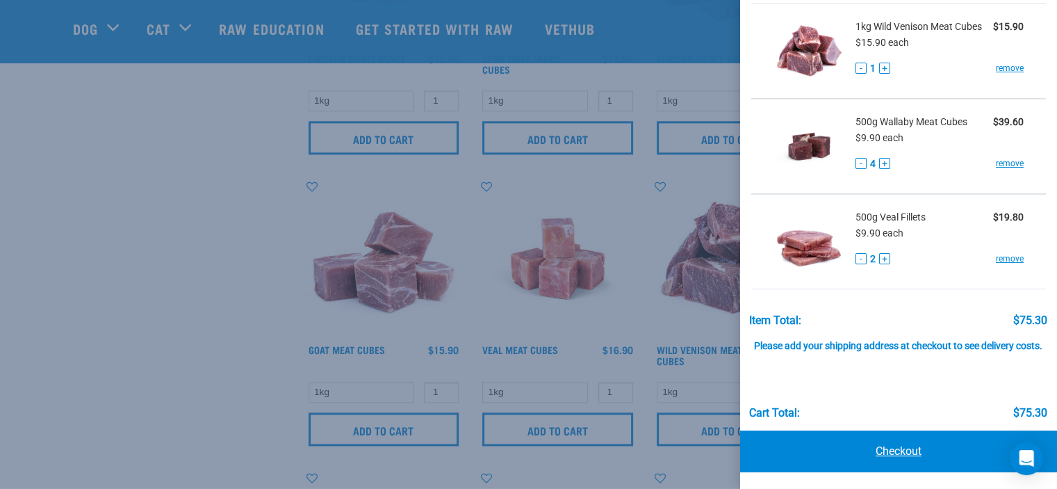
click at [905, 471] on link "Checkout" at bounding box center [898, 451] width 317 height 42
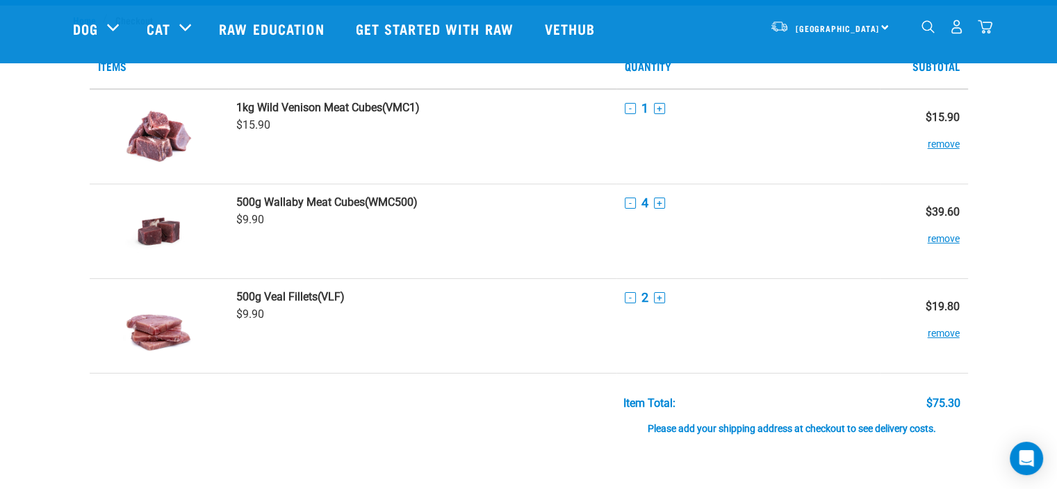
scroll to position [142, 0]
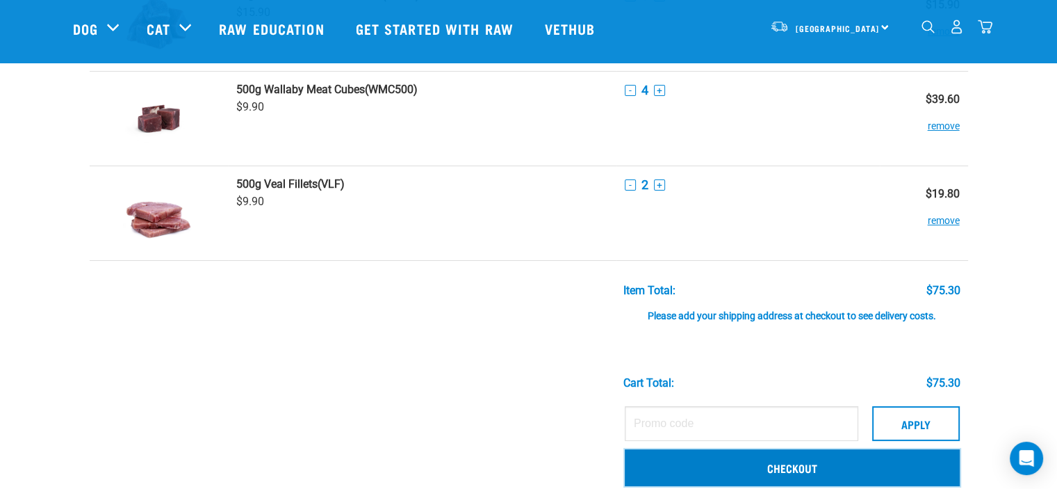
click at [843, 475] on link "Checkout" at bounding box center [792, 467] width 335 height 36
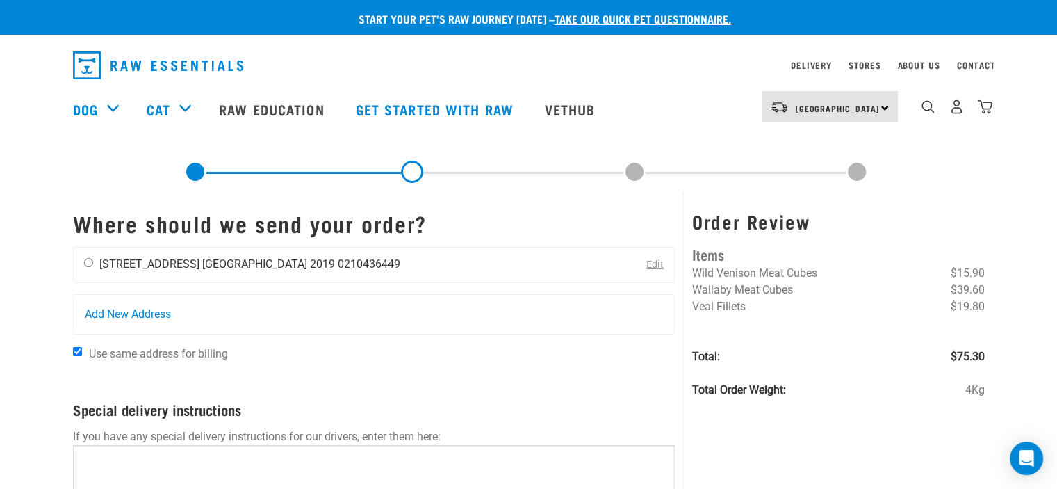
click at [86, 261] on input "radio" at bounding box center [88, 262] width 9 height 9
radio input "true"
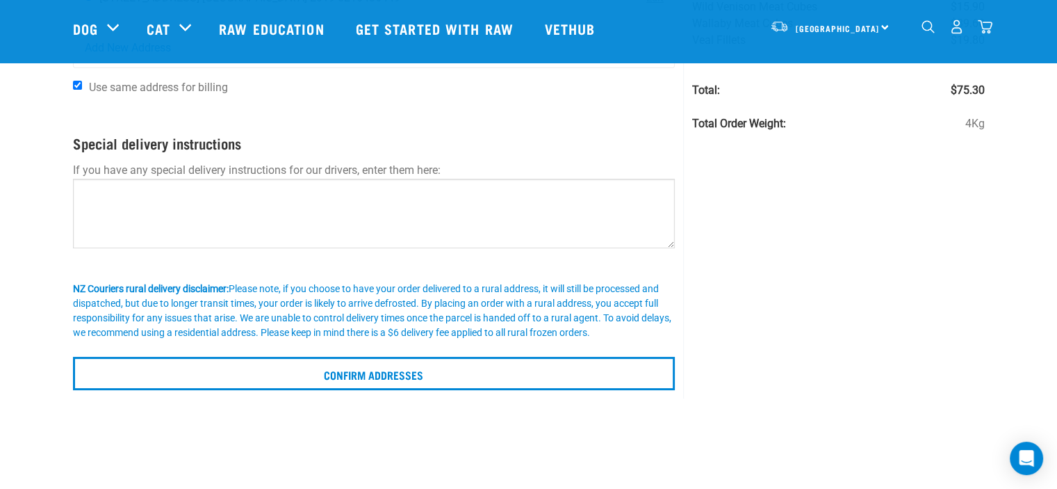
scroll to position [172, 0]
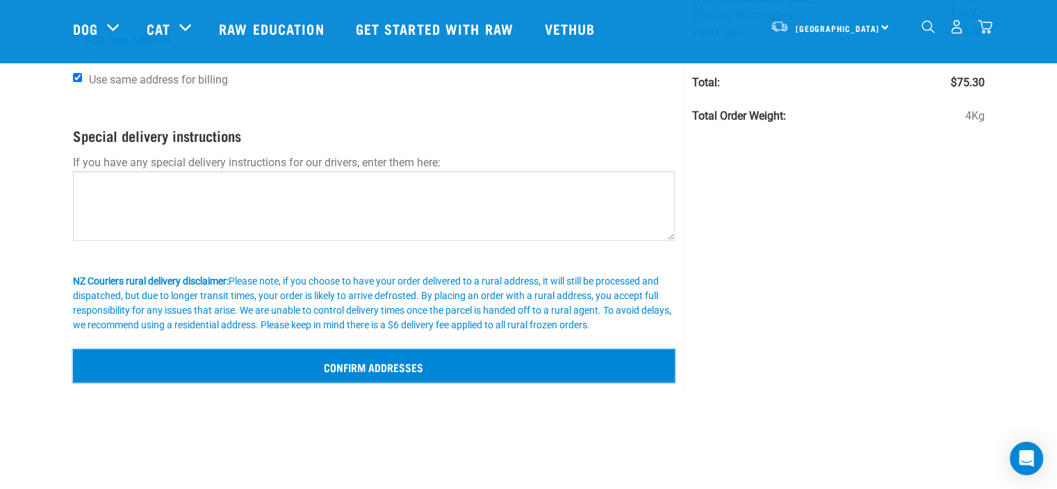
click at [348, 366] on input "Confirm addresses" at bounding box center [374, 365] width 603 height 33
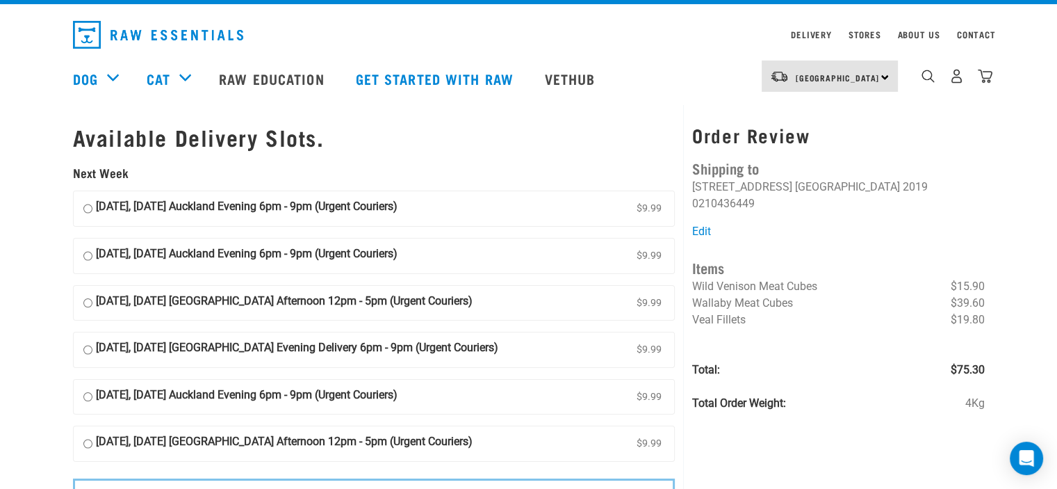
scroll to position [32, 0]
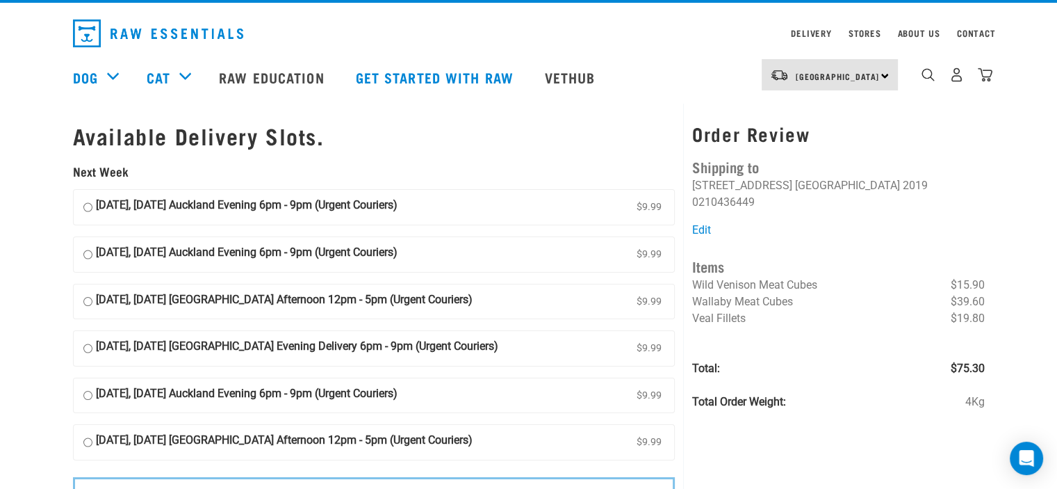
click at [83, 208] on input "08 September, Monday Auckland Evening 6pm - 9pm (Urgent Couriers) $9.99" at bounding box center [87, 207] width 9 height 21
radio input "true"
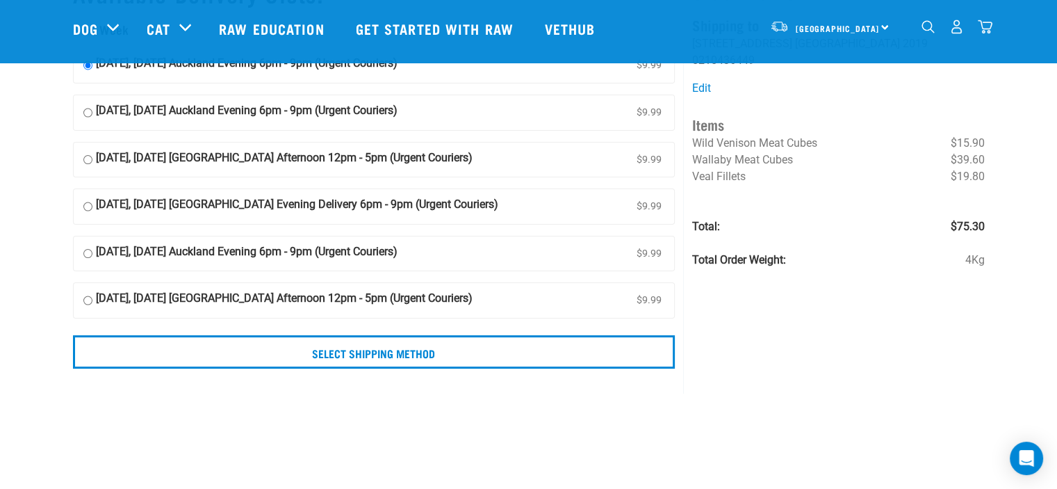
scroll to position [71, 0]
click at [19, 277] on div "Start your pet’s raw journey today – take our quick pet questionnaire. Delivery…" at bounding box center [528, 157] width 1057 height 457
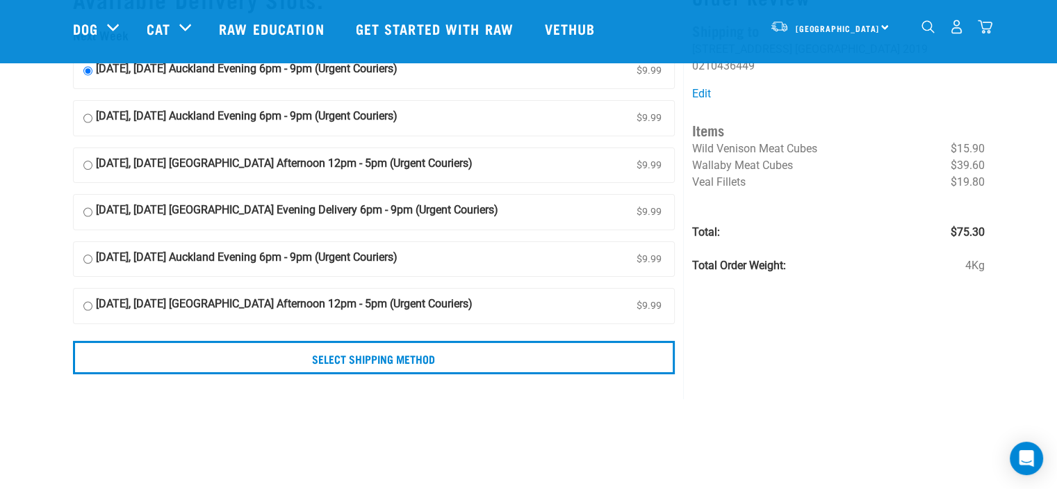
scroll to position [67, 0]
click at [86, 258] on input "12 September, Friday Auckland Evening 6pm - 9pm (Urgent Couriers) $9.99" at bounding box center [87, 258] width 9 height 21
radio input "true"
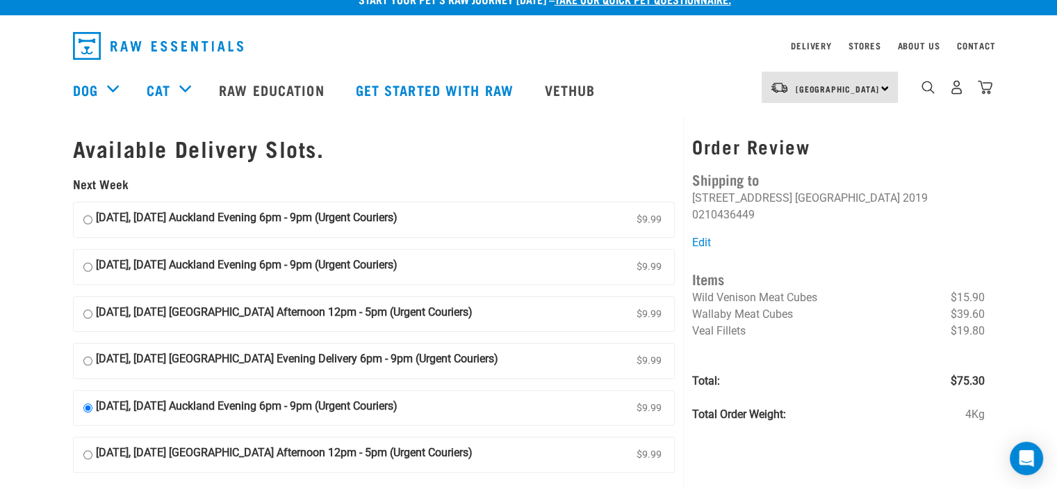
scroll to position [19, 0]
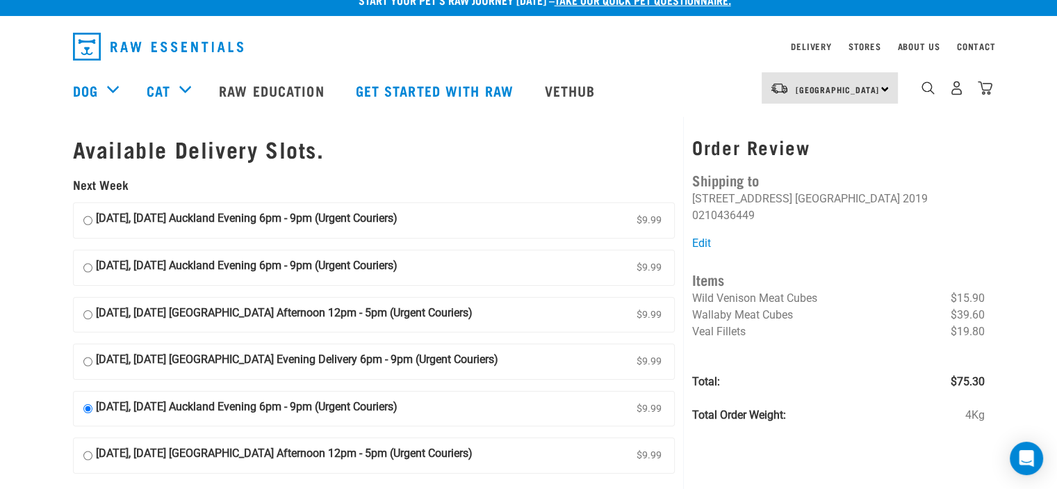
click at [90, 220] on input "08 September, Monday Auckland Evening 6pm - 9pm (Urgent Couriers) $9.99" at bounding box center [87, 220] width 9 height 21
radio input "true"
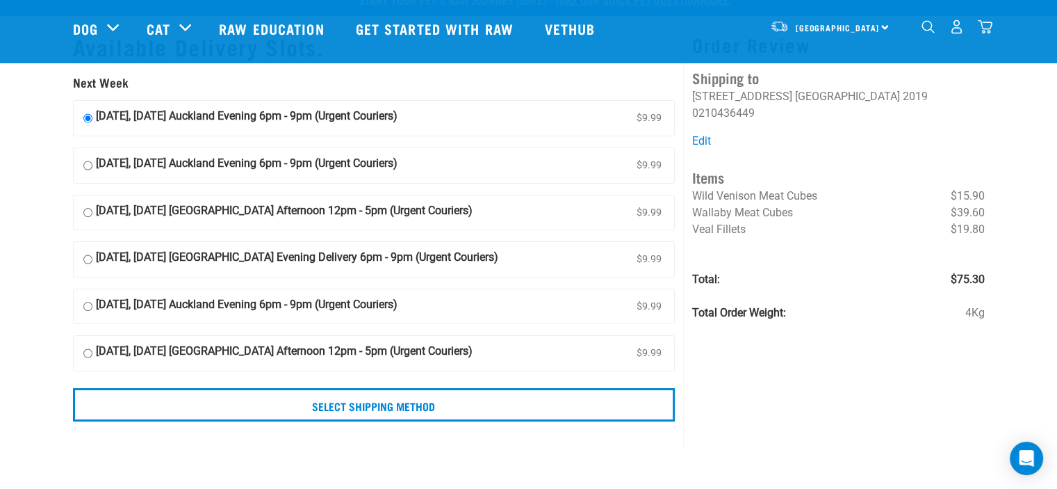
scroll to position [64, 0]
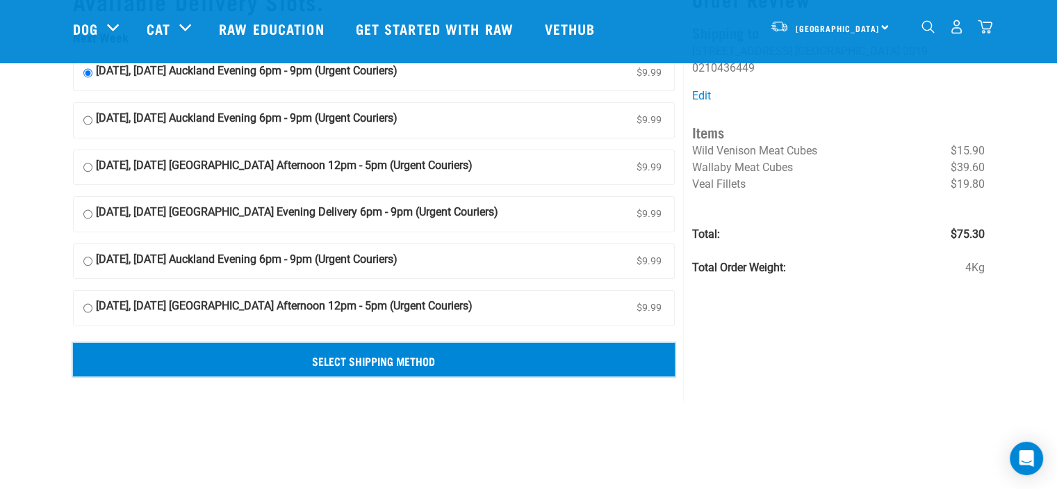
click at [373, 352] on input "Select Shipping Method" at bounding box center [374, 359] width 603 height 33
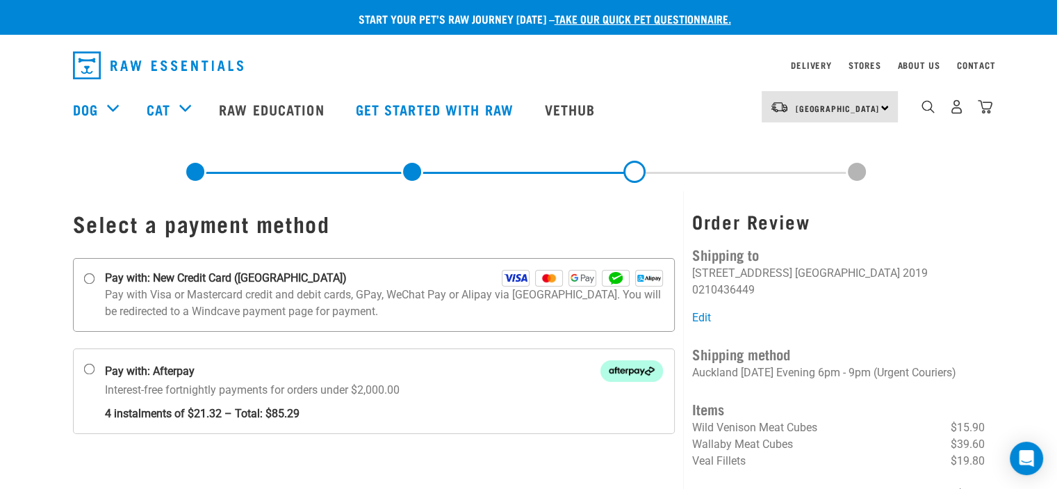
click at [90, 277] on input "Pay with: New Credit Card (Windcave)" at bounding box center [88, 278] width 11 height 11
radio input "true"
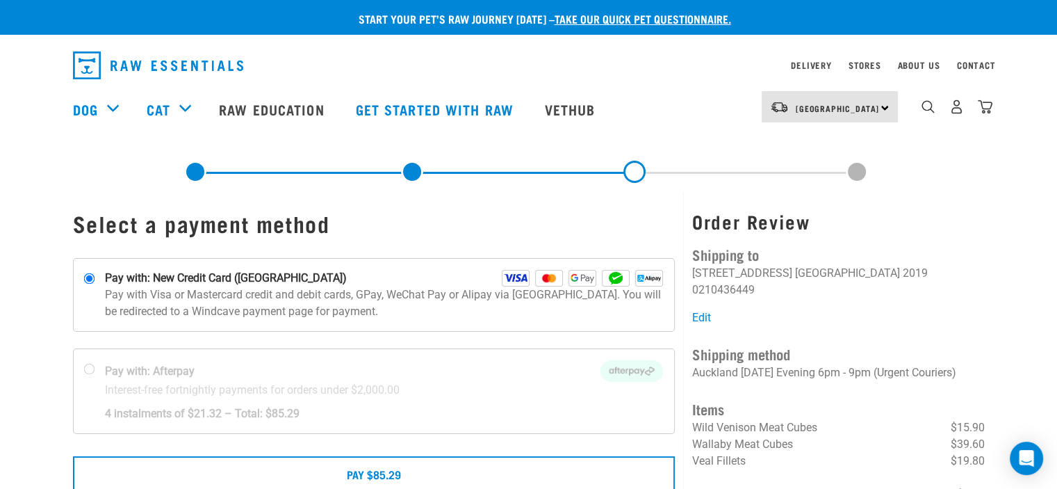
click at [509, 279] on img at bounding box center [516, 278] width 28 height 17
click at [95, 279] on input "Pay with: New Credit Card (Windcave)" at bounding box center [88, 278] width 11 height 11
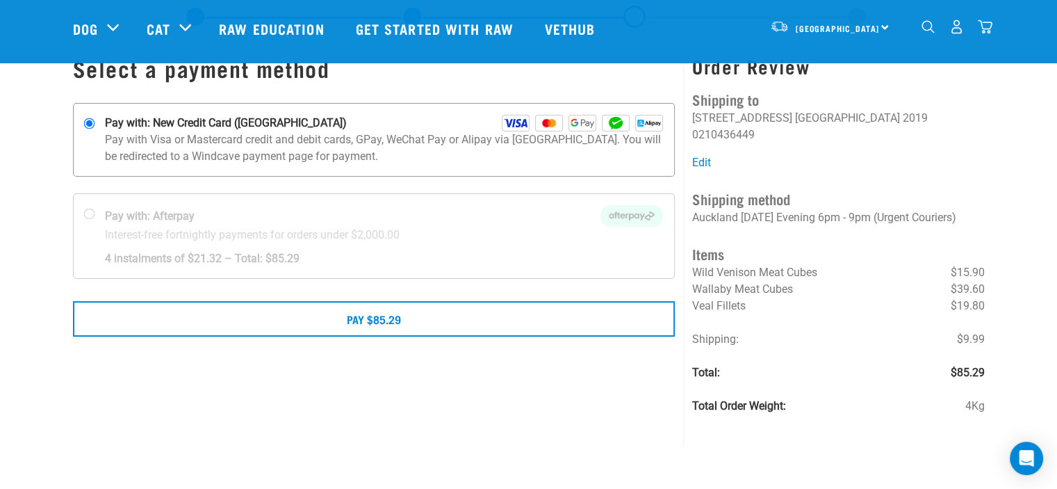
scroll to position [54, 0]
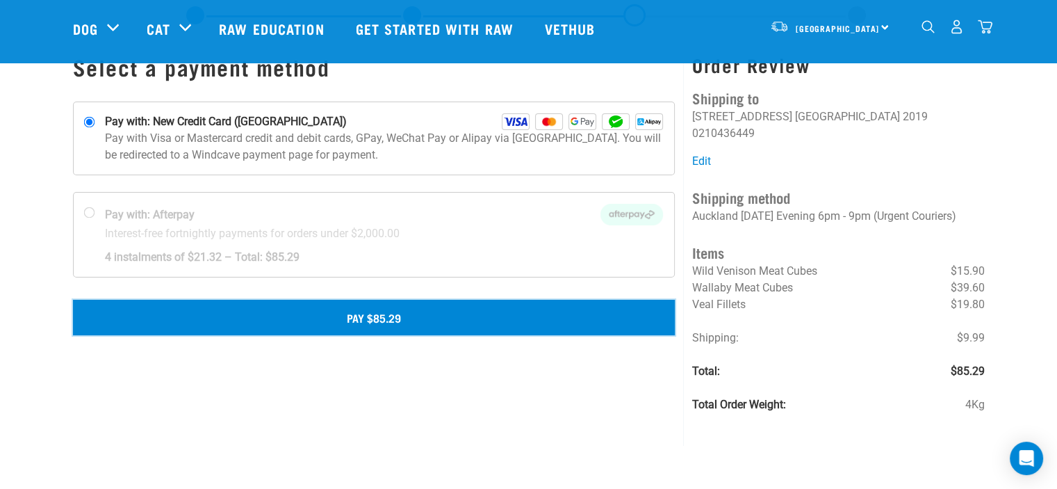
click at [396, 320] on button "Pay $85.29" at bounding box center [374, 317] width 603 height 35
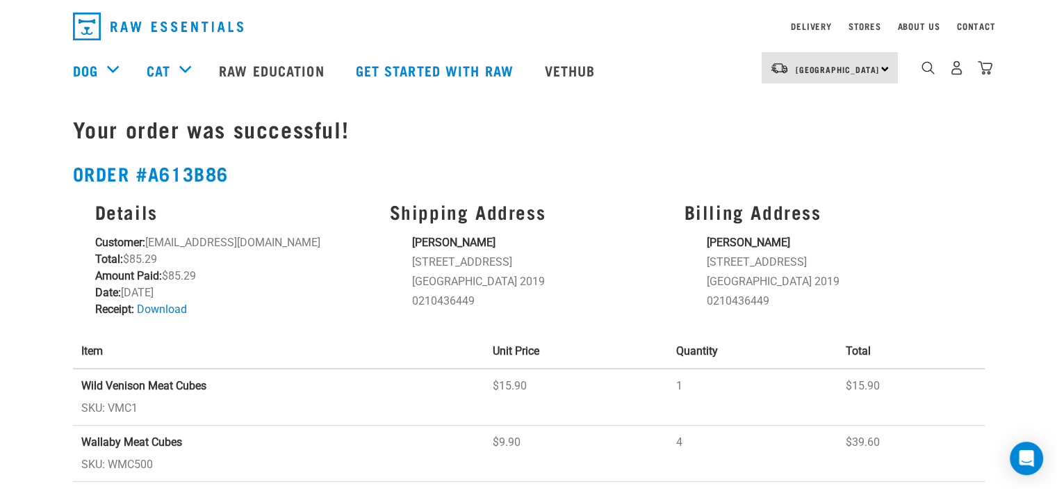
scroll to position [27, 0]
